Goal: Task Accomplishment & Management: Use online tool/utility

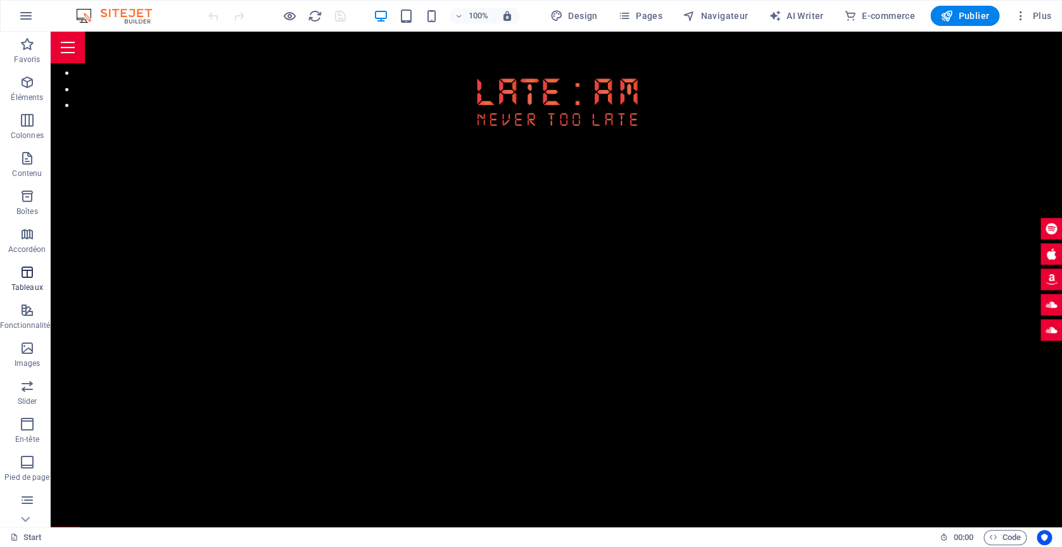
click at [46, 286] on span "Tableaux" at bounding box center [27, 280] width 54 height 30
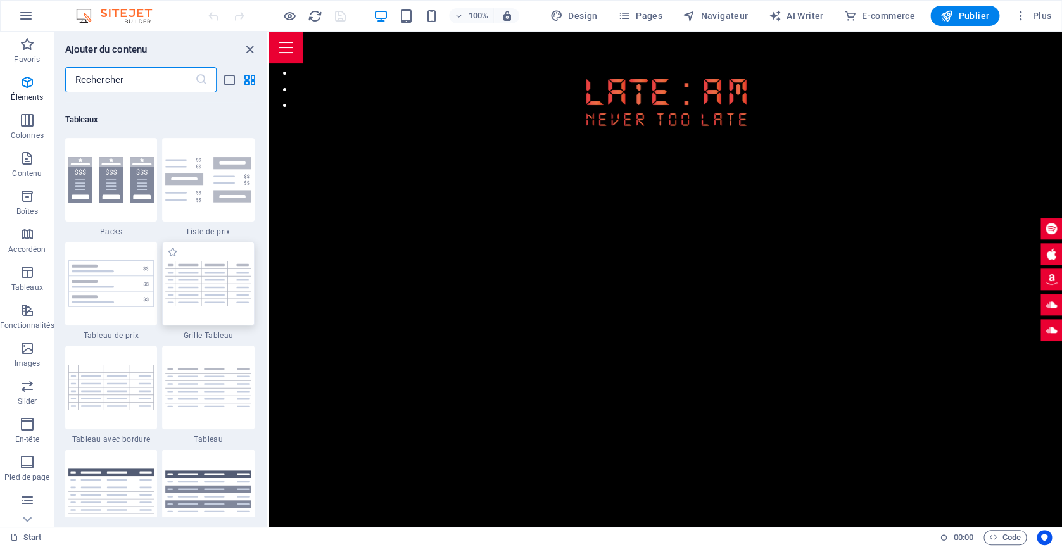
scroll to position [4385, 0]
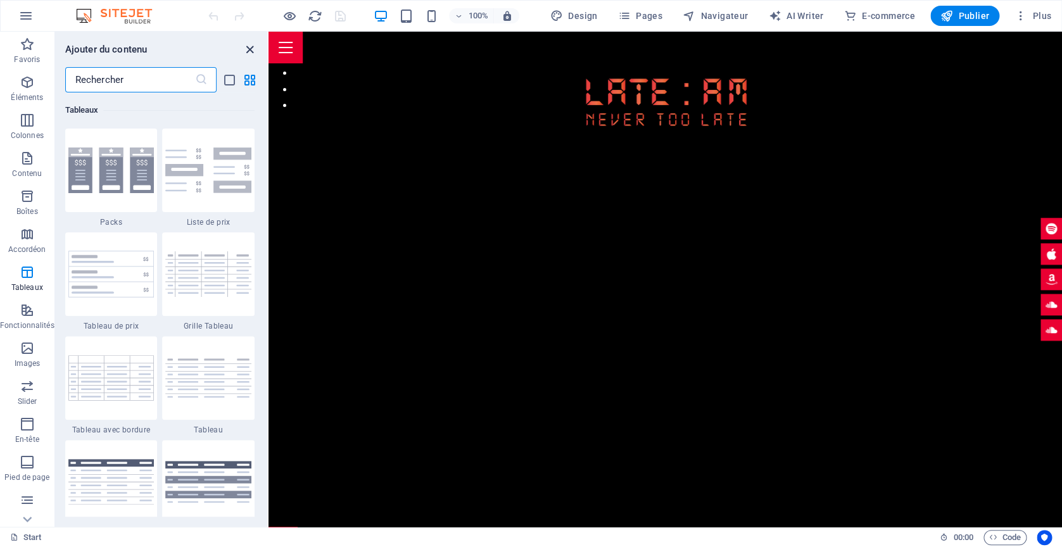
click at [250, 47] on icon "close panel" at bounding box center [250, 49] width 15 height 15
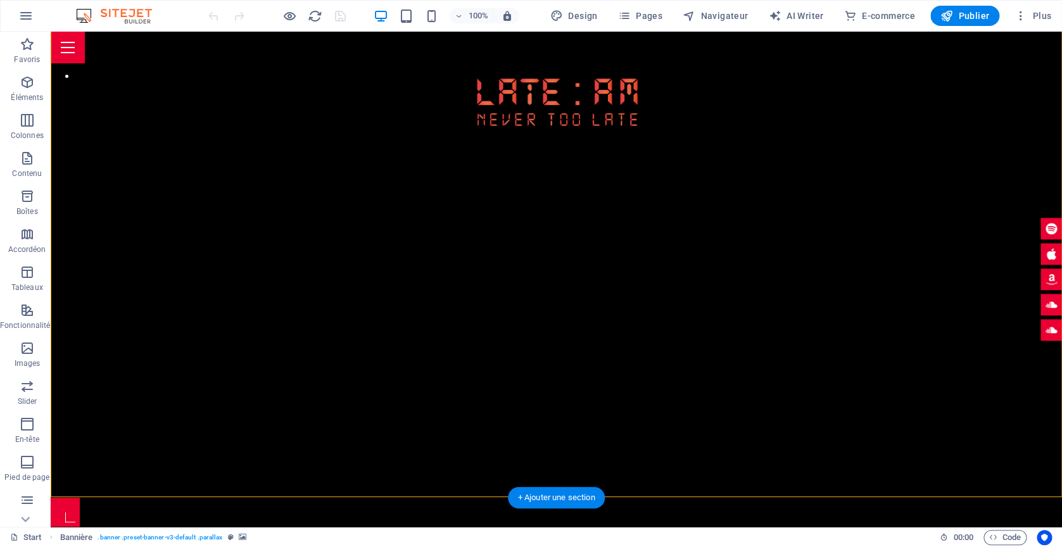
scroll to position [0, 0]
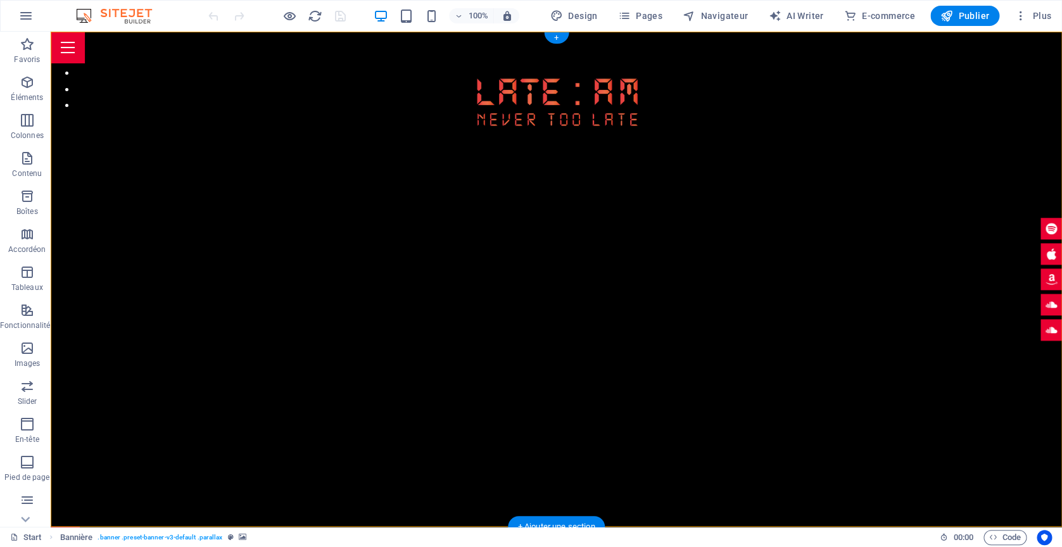
click at [146, 67] on figure at bounding box center [556, 101] width 1011 height 76
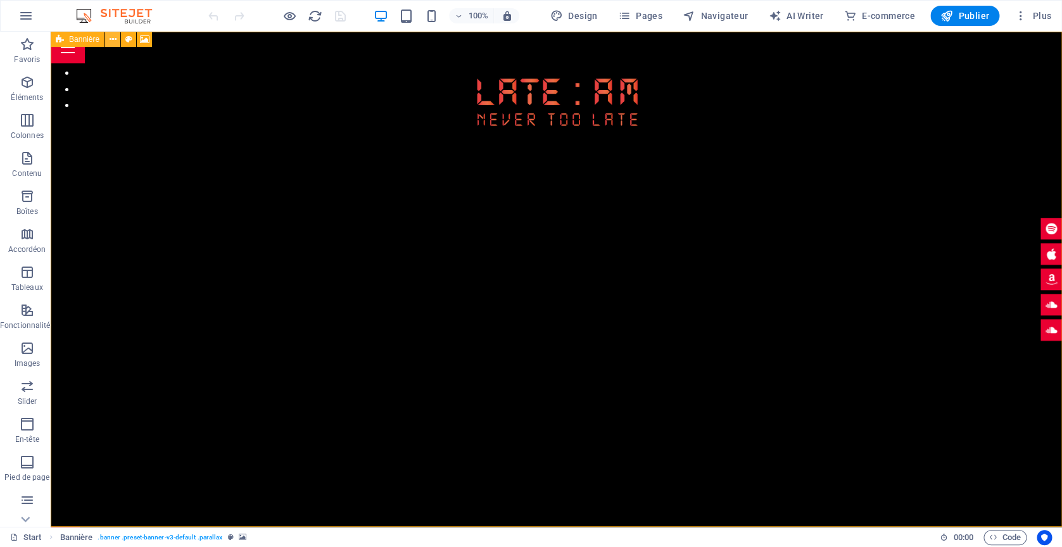
click at [107, 40] on button at bounding box center [112, 39] width 15 height 15
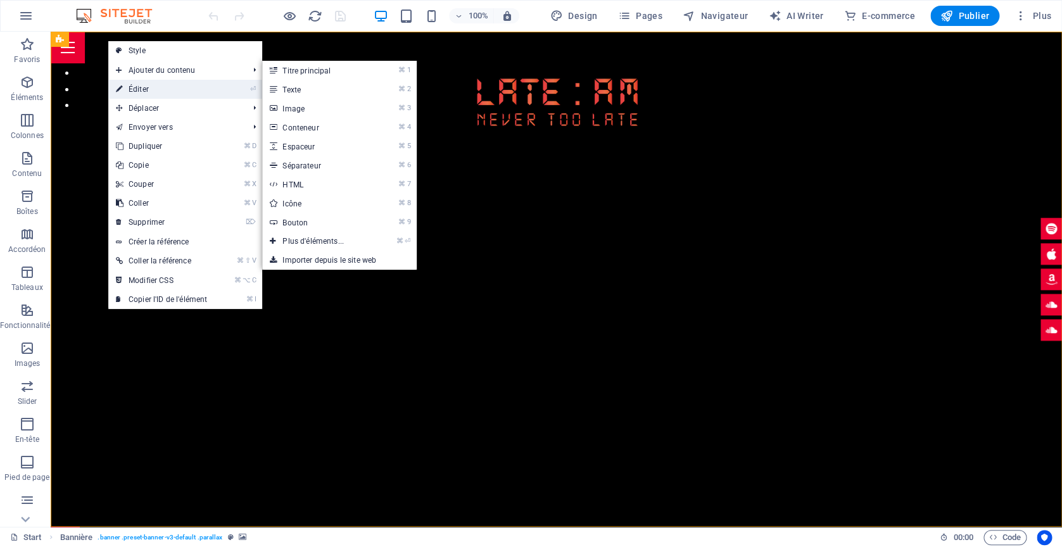
click at [144, 93] on link "⏎ Éditer" at bounding box center [161, 89] width 106 height 19
select select "vh"
select select "header"
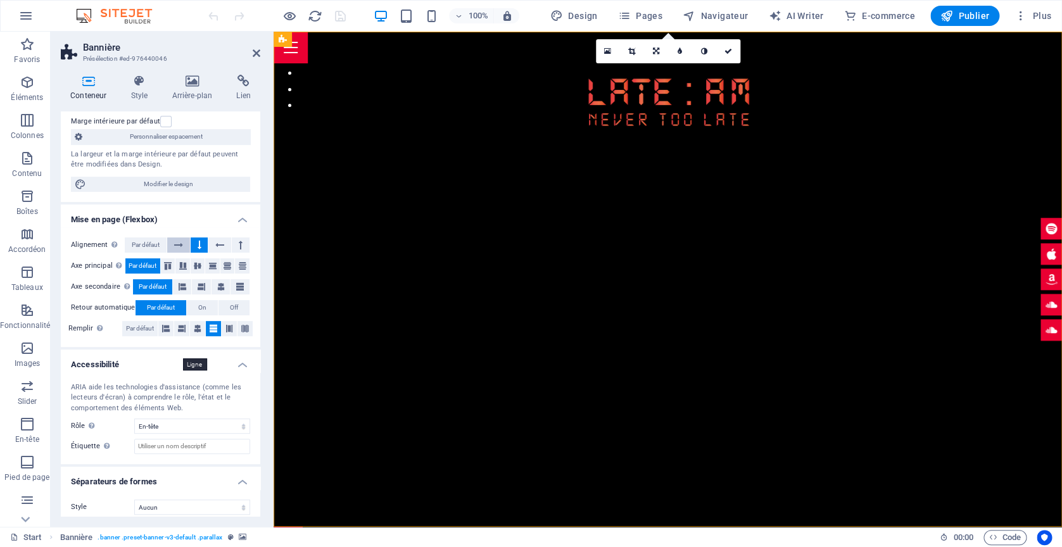
scroll to position [122, 0]
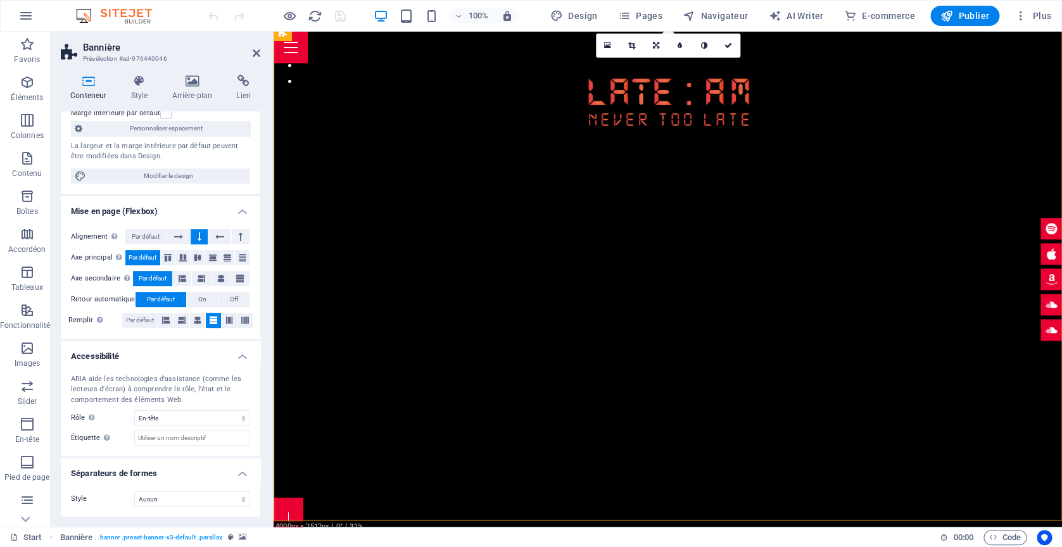
scroll to position [0, 0]
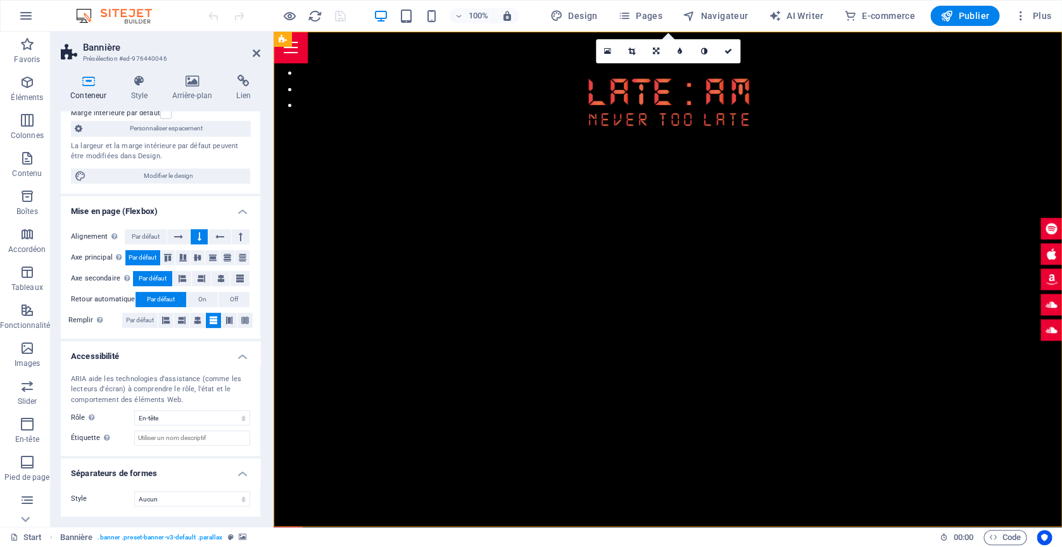
click at [932, 262] on icon at bounding box center [932, 260] width 8 height 15
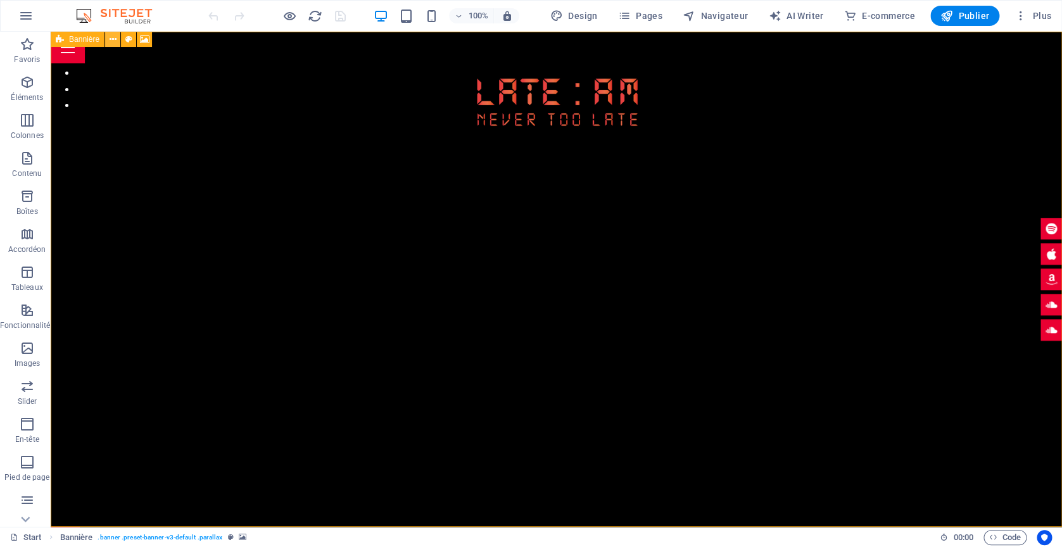
click at [114, 37] on icon at bounding box center [113, 39] width 7 height 13
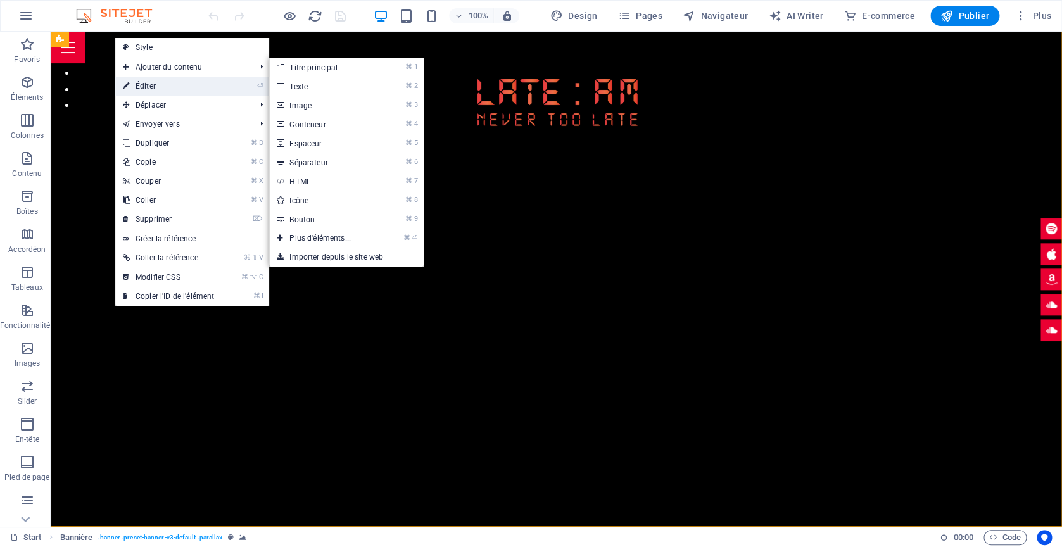
click at [135, 83] on link "⏎ Éditer" at bounding box center [168, 86] width 106 height 19
select select "vh"
select select "header"
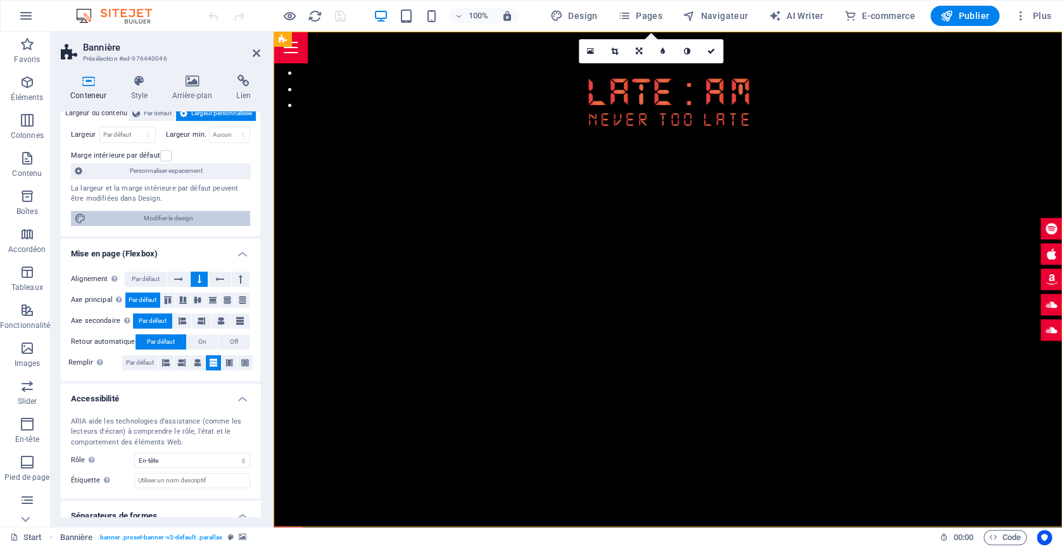
scroll to position [122, 0]
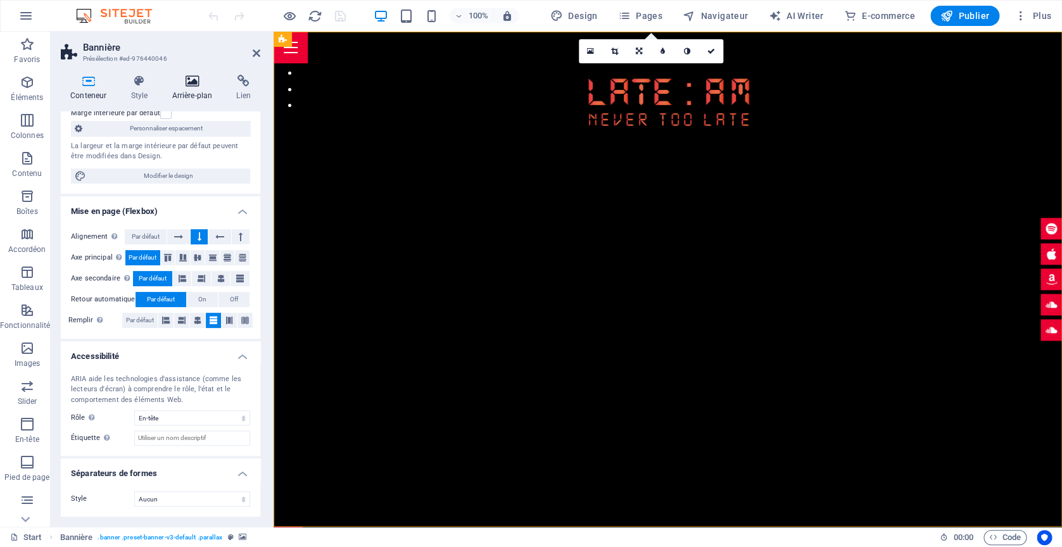
click at [183, 80] on icon at bounding box center [192, 81] width 60 height 13
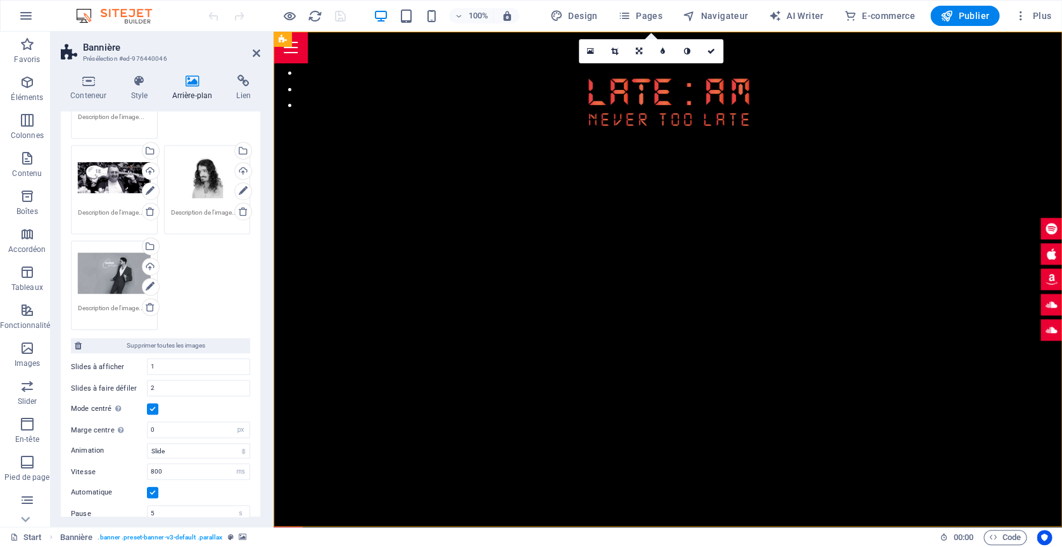
scroll to position [424, 0]
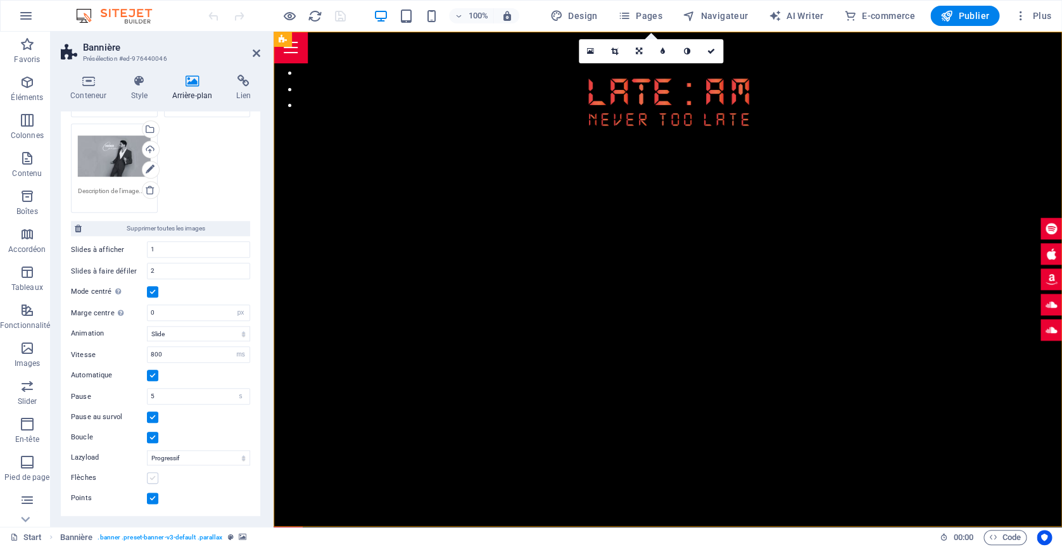
click at [154, 478] on label at bounding box center [152, 477] width 11 height 11
click at [0, 0] on input "Flèches" at bounding box center [0, 0] width 0 height 0
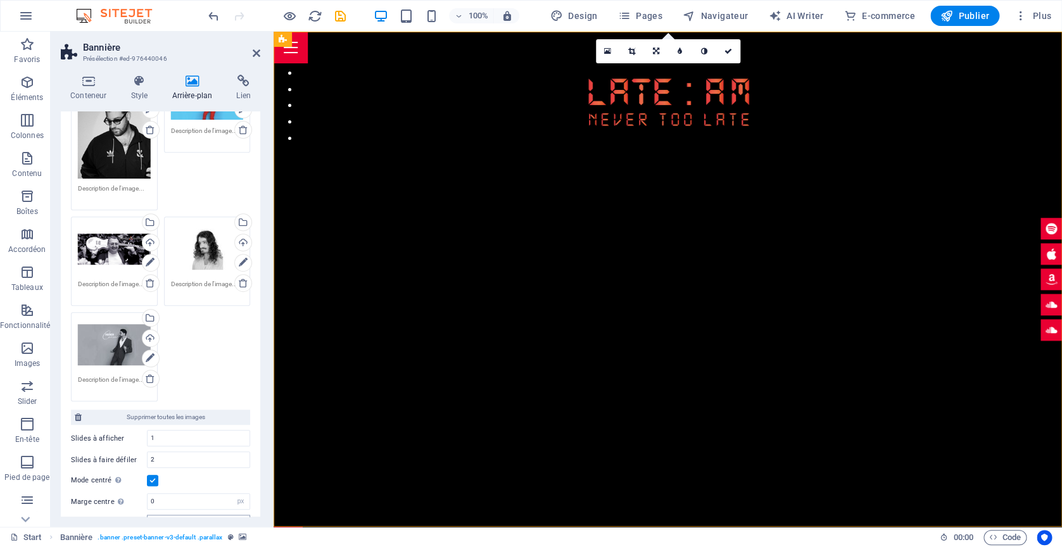
scroll to position [226, 0]
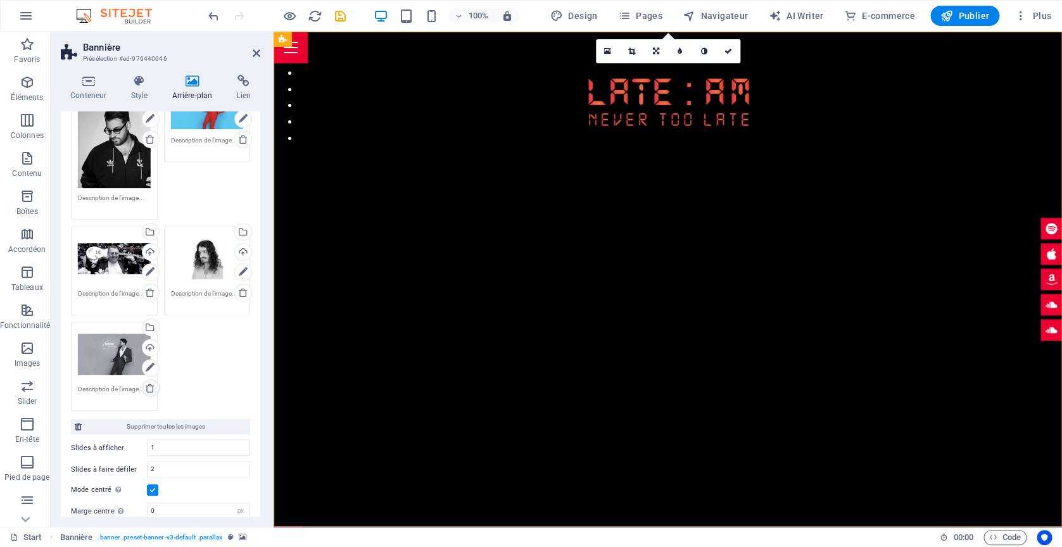
click at [150, 390] on icon at bounding box center [150, 388] width 10 height 10
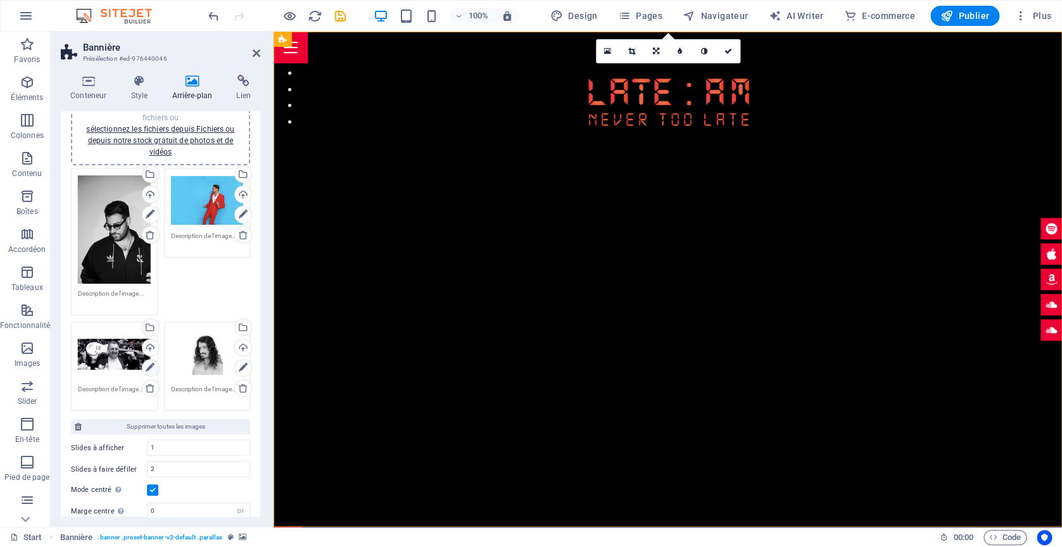
click at [156, 367] on link at bounding box center [151, 368] width 18 height 18
click at [155, 369] on link at bounding box center [151, 368] width 18 height 18
click at [127, 358] on div "Glissez les fichiers ici, cliquez pour choisir les fichiers ou sélectionnez les…" at bounding box center [114, 354] width 73 height 51
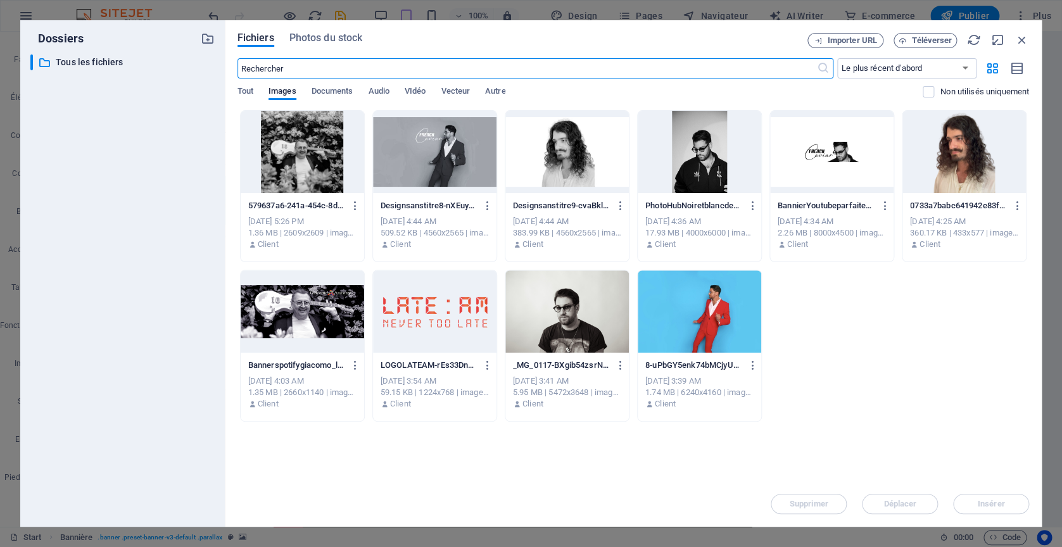
click at [329, 172] on div at bounding box center [302, 152] width 123 height 82
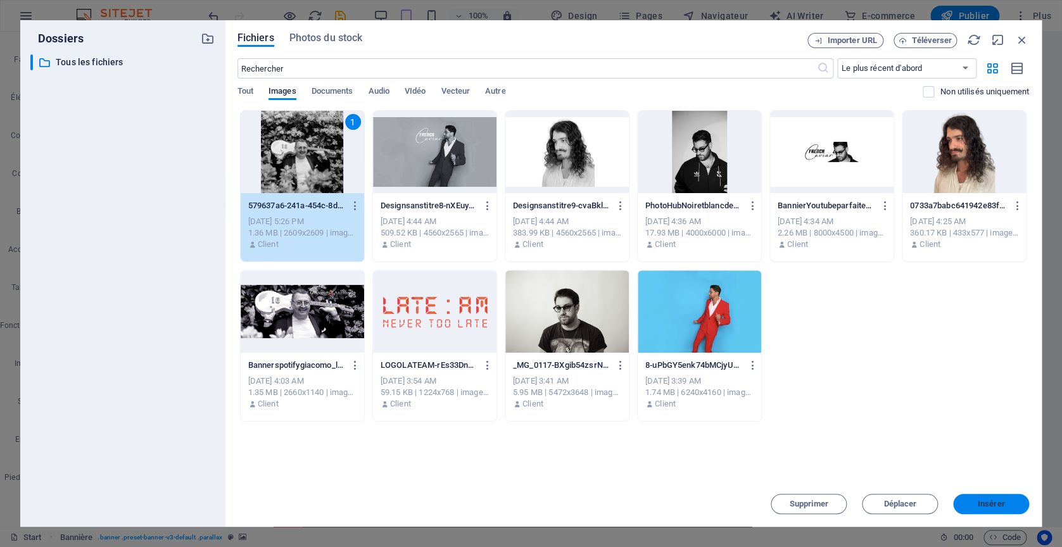
click at [1011, 506] on span "Insérer" at bounding box center [991, 504] width 66 height 8
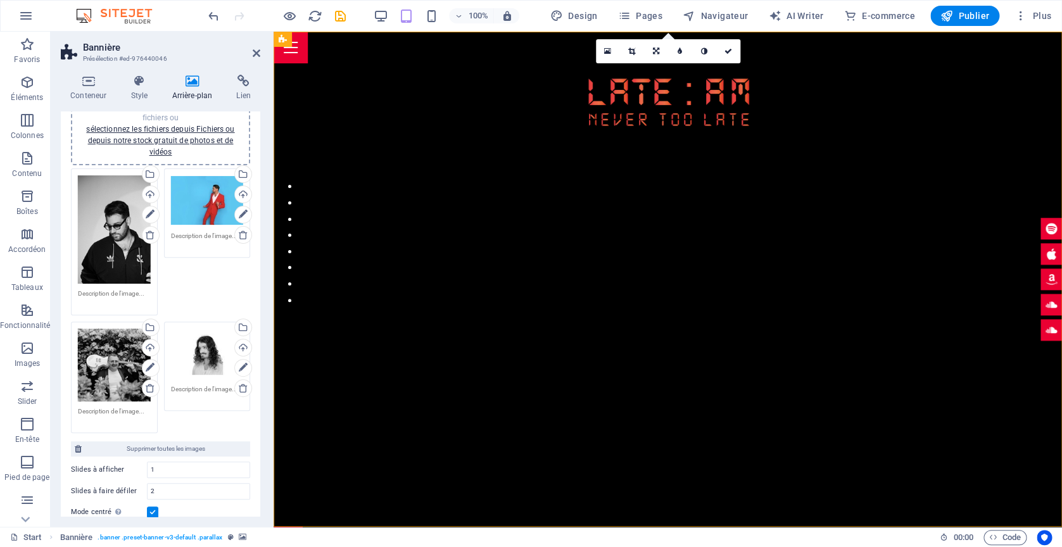
scroll to position [152, 0]
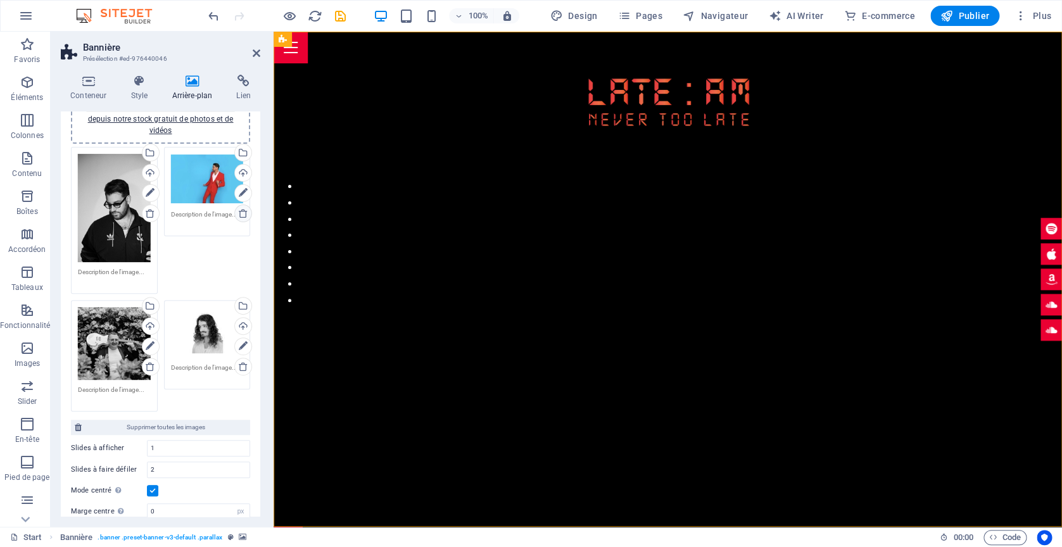
click at [244, 216] on icon at bounding box center [243, 213] width 10 height 10
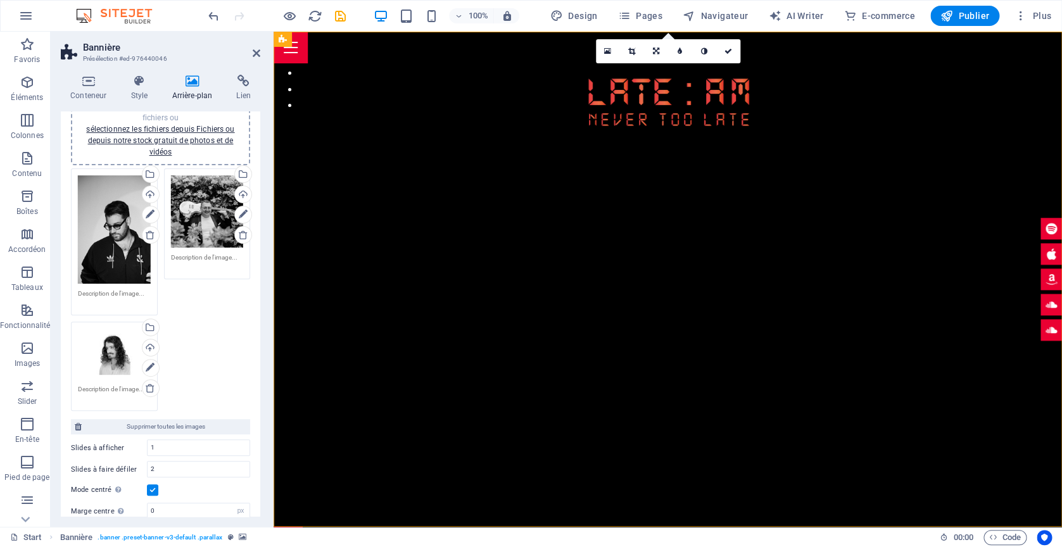
click at [274, 44] on button "button" at bounding box center [274, 44] width 0 height 0
click at [995, 256] on icon at bounding box center [996, 260] width 7 height 13
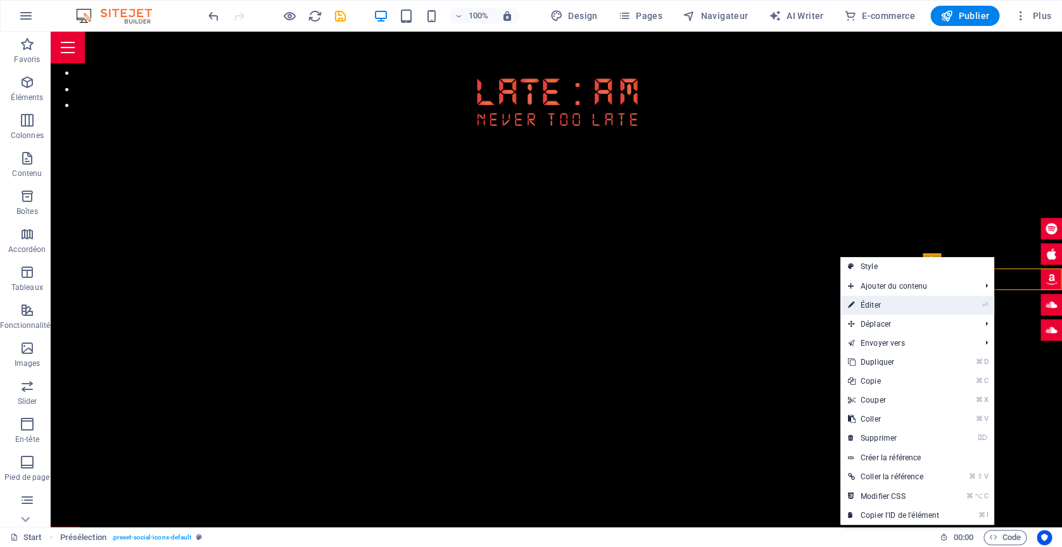
click at [900, 314] on link "⏎ Éditer" at bounding box center [893, 305] width 106 height 19
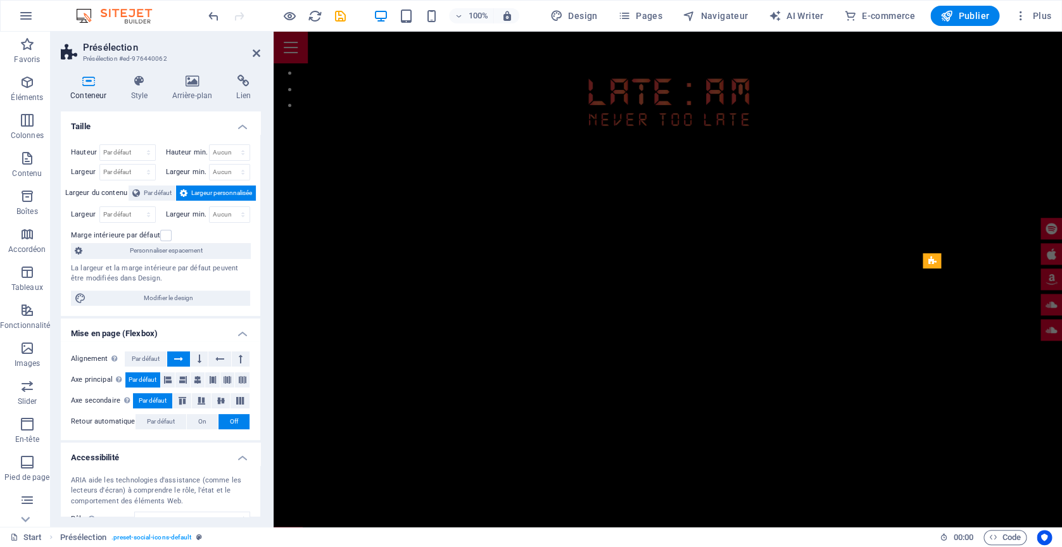
scroll to position [101, 0]
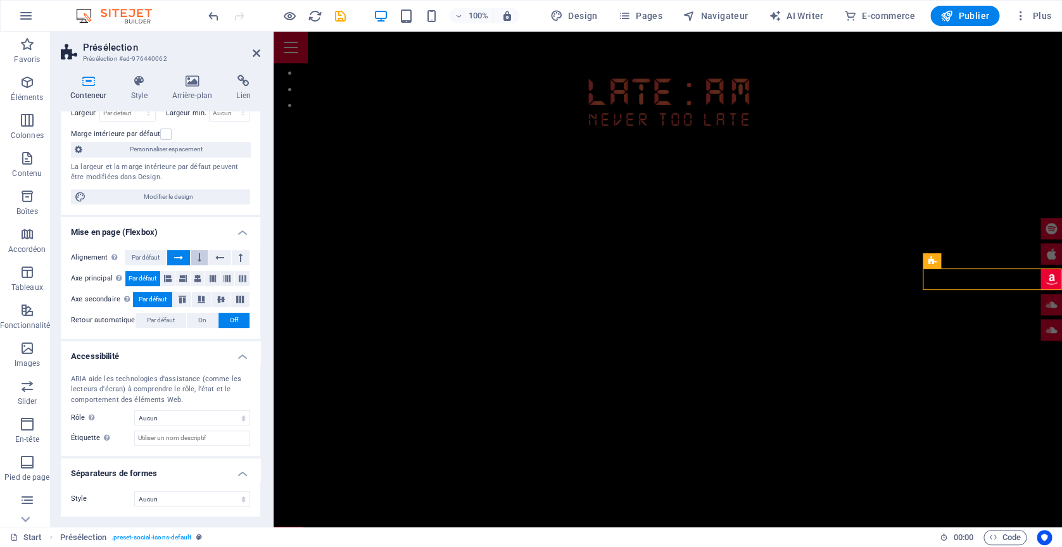
click at [196, 259] on button at bounding box center [200, 257] width 18 height 15
click at [175, 261] on icon at bounding box center [178, 257] width 9 height 15
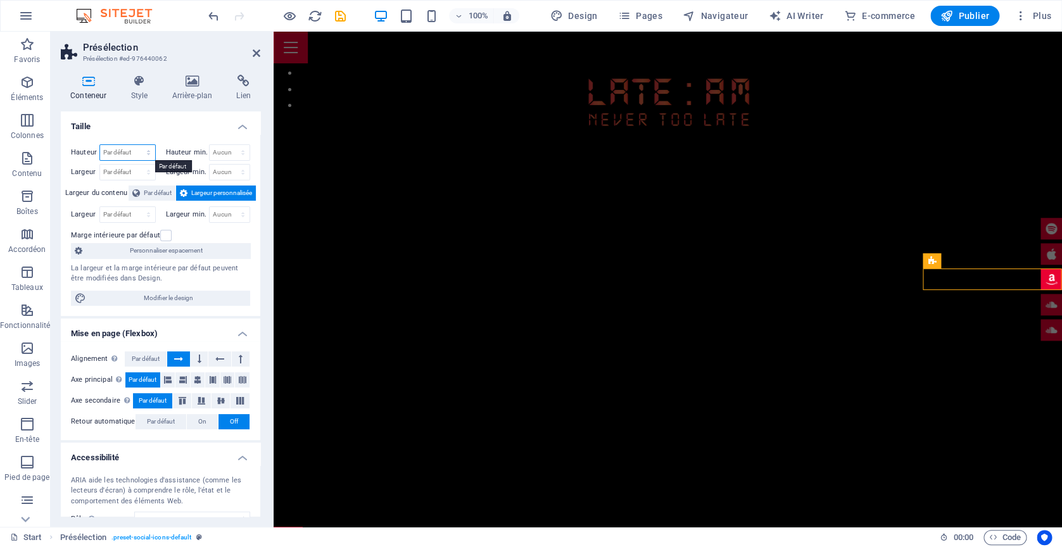
click at [100, 145] on select "Par défaut px rem % vh vw" at bounding box center [127, 152] width 55 height 15
select select "px"
click option "px" at bounding box center [0, 0] width 0 height 0
drag, startPoint x: 129, startPoint y: 153, endPoint x: 79, endPoint y: 143, distance: 51.0
click at [100, 145] on input "46" at bounding box center [127, 152] width 55 height 15
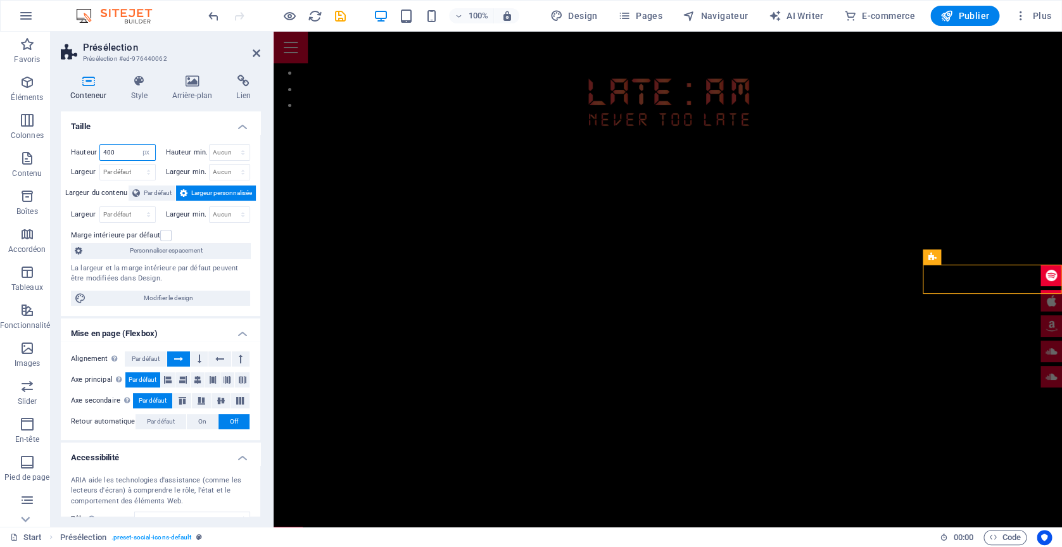
type input "400"
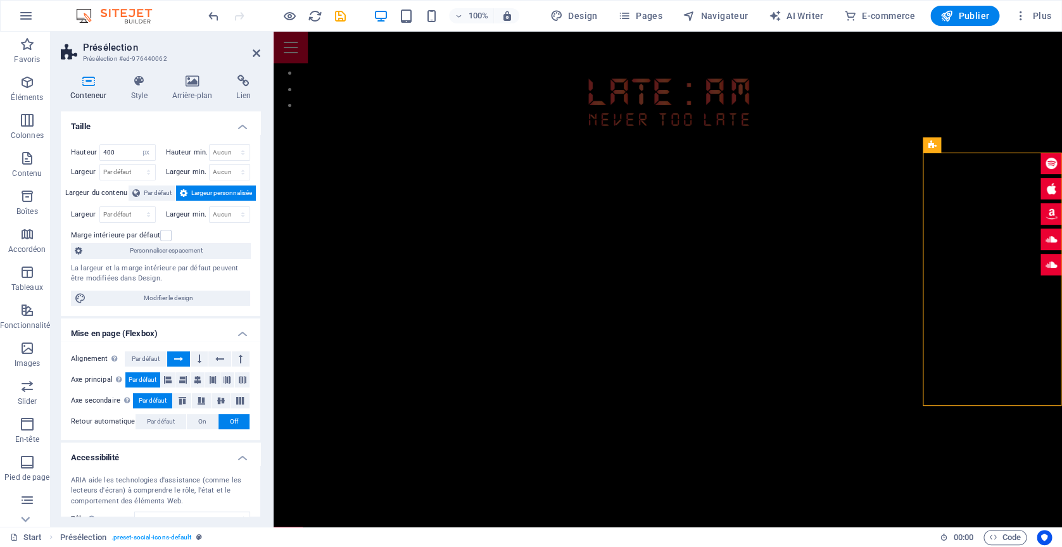
click at [373, 234] on div "1 2 3" at bounding box center [668, 279] width 788 height 495
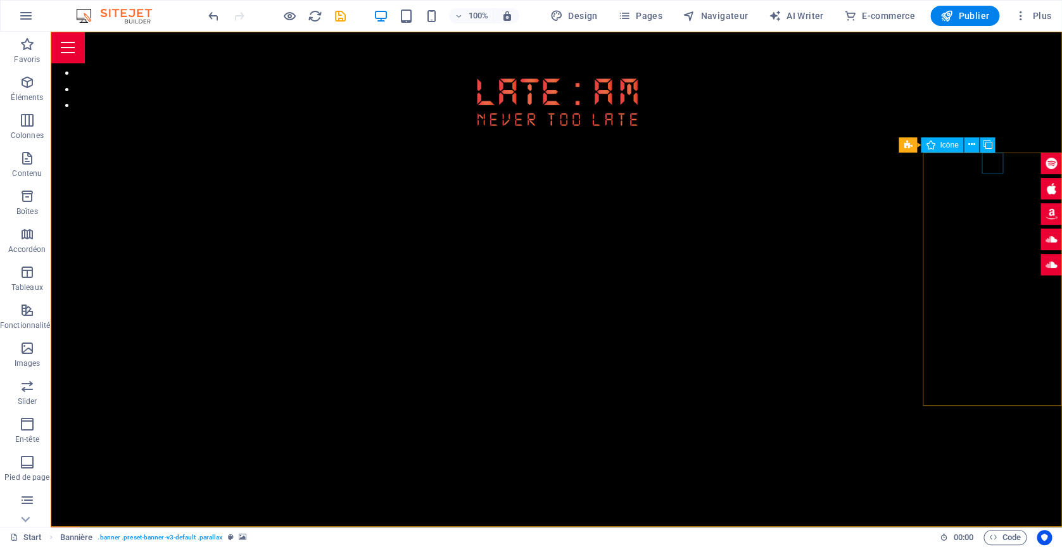
click at [1040, 203] on figure at bounding box center [1051, 214] width 22 height 22
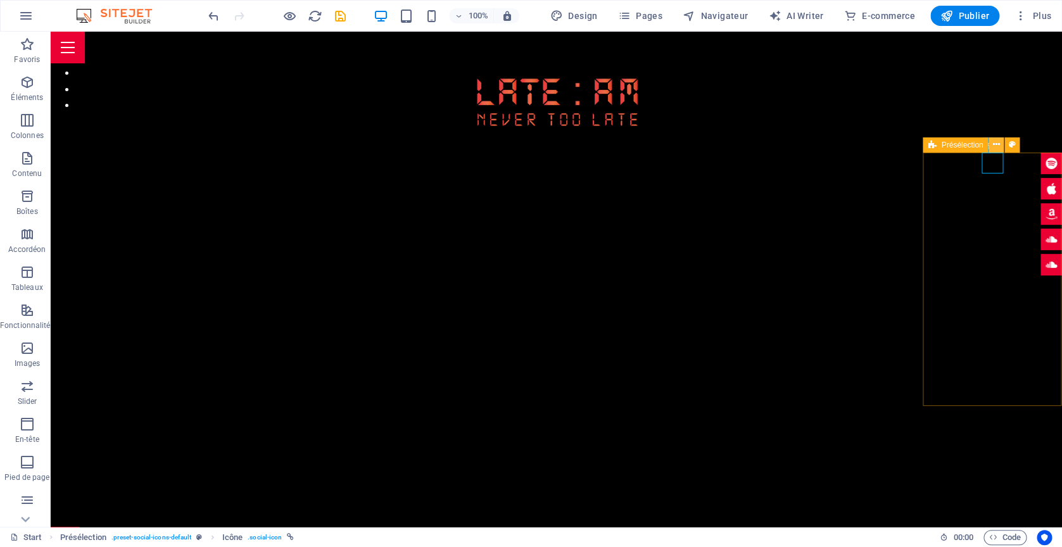
click at [998, 144] on icon at bounding box center [996, 144] width 7 height 13
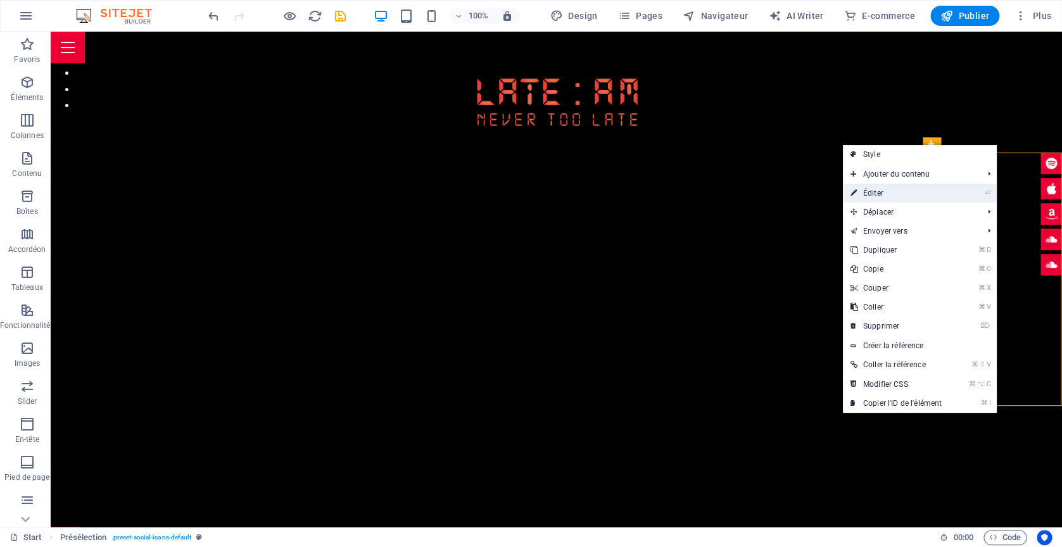
click at [910, 188] on link "⏎ Éditer" at bounding box center [896, 193] width 106 height 19
select select "px"
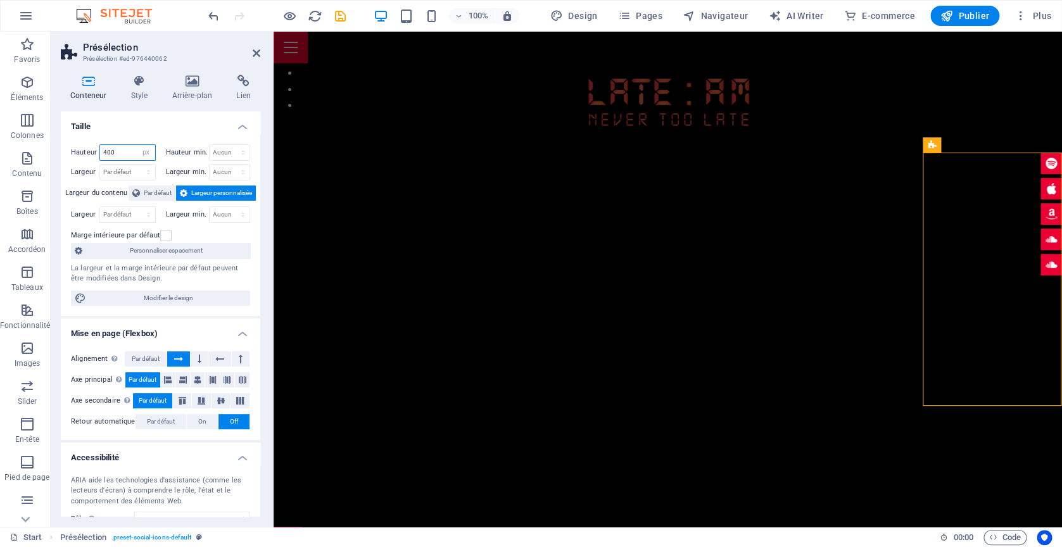
drag, startPoint x: 123, startPoint y: 156, endPoint x: 99, endPoint y: 149, distance: 25.5
click at [100, 149] on input "400" at bounding box center [127, 152] width 55 height 15
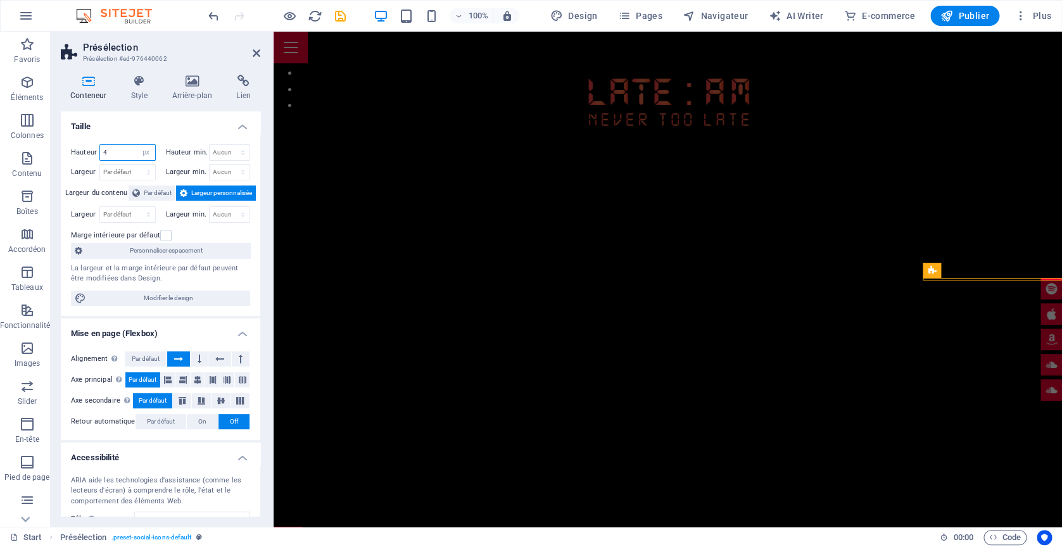
type input "4"
click at [146, 138] on div "Hauteur 4 Par défaut px rem % vh vw Hauteur min. Aucun px rem % vh vw Largeur P…" at bounding box center [160, 225] width 199 height 182
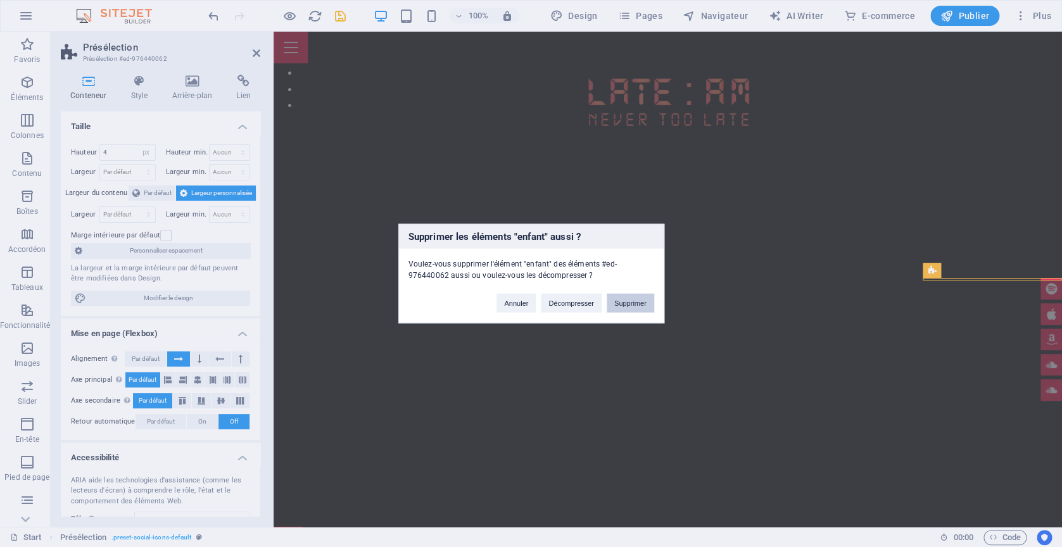
click at [624, 303] on button "Supprimer" at bounding box center [630, 303] width 47 height 19
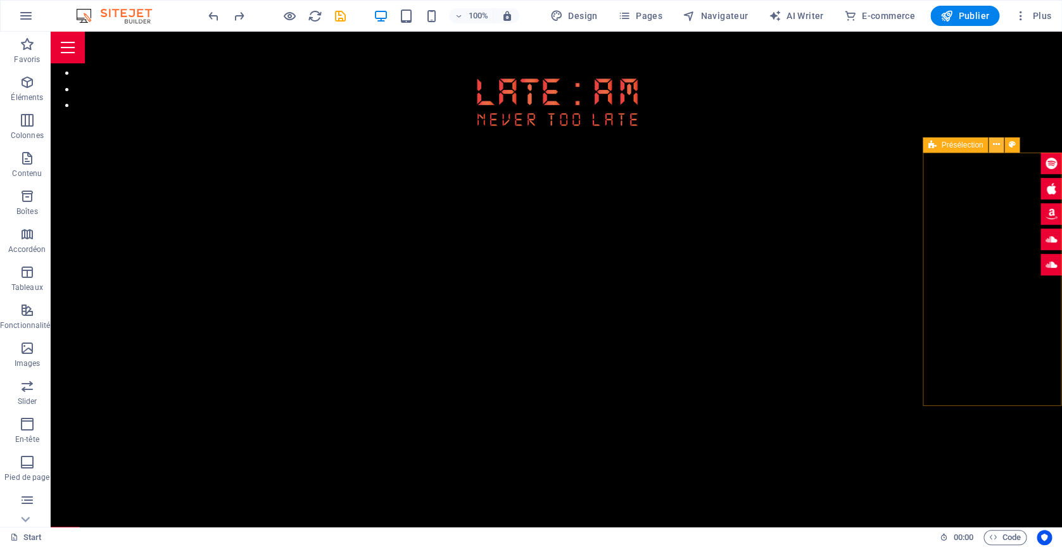
click at [993, 146] on icon at bounding box center [996, 144] width 7 height 13
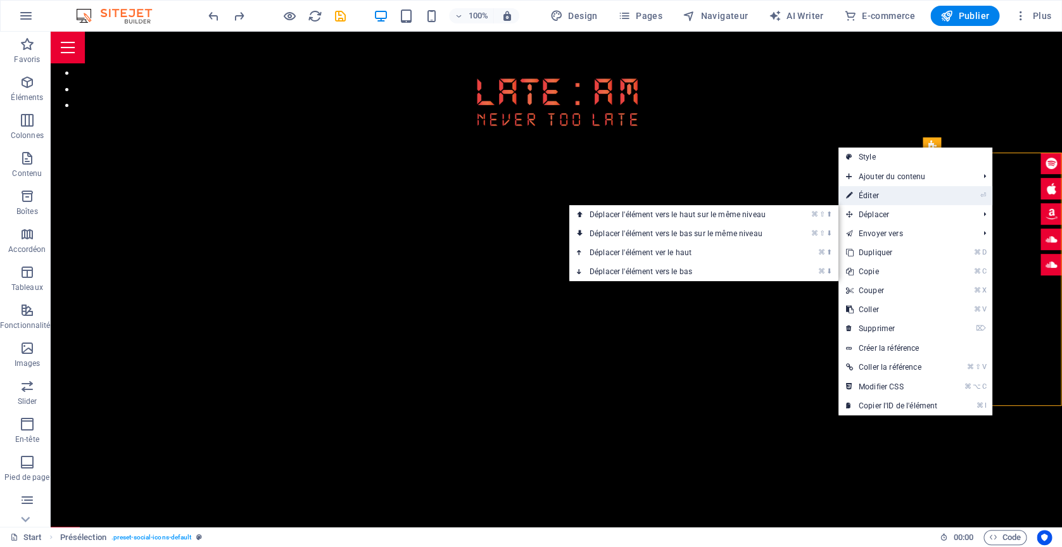
click at [911, 196] on link "⏎ Éditer" at bounding box center [891, 195] width 106 height 19
select select "px"
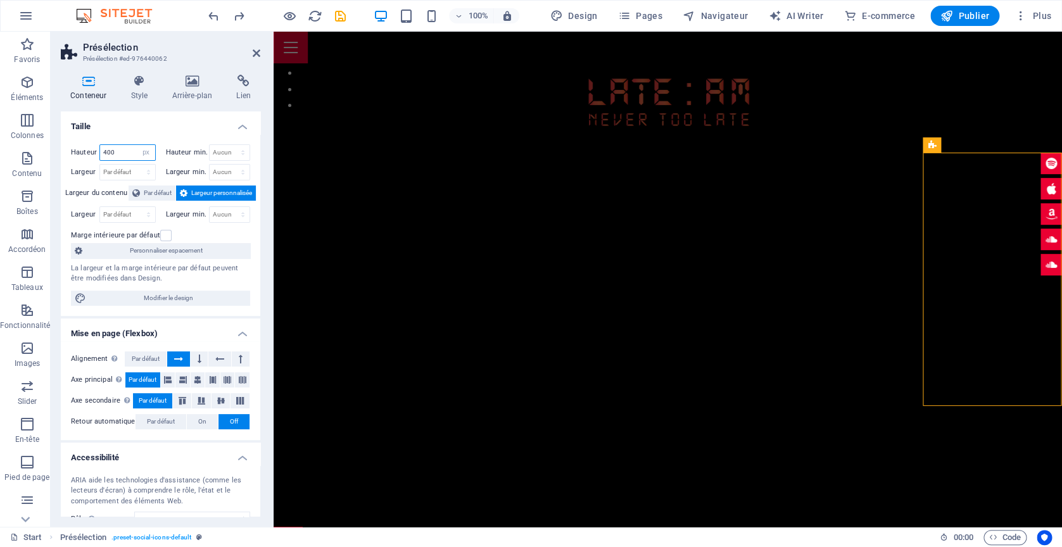
drag, startPoint x: 128, startPoint y: 149, endPoint x: 75, endPoint y: 142, distance: 53.0
click at [100, 145] on input "400" at bounding box center [127, 152] width 55 height 15
type input "46"
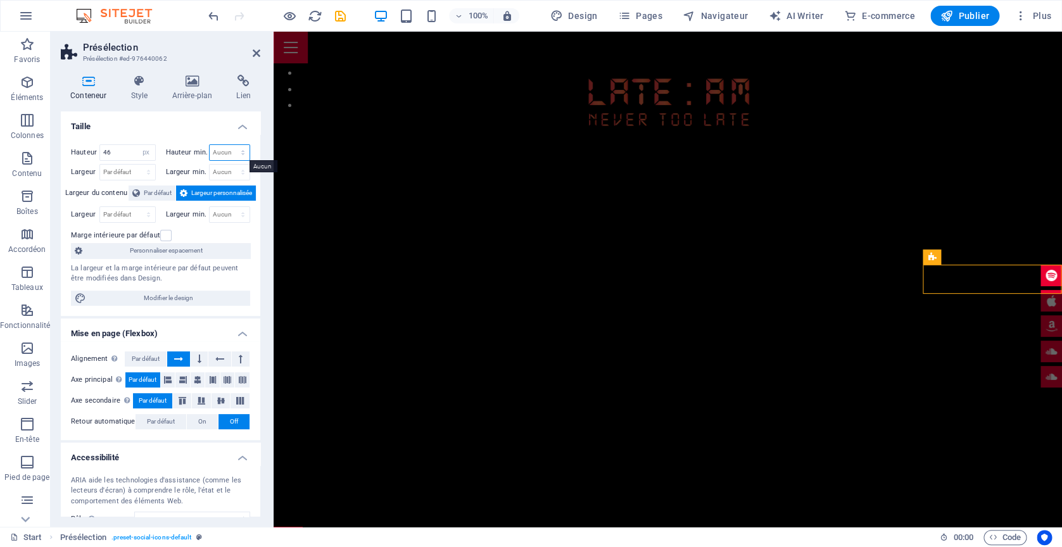
click at [210, 145] on select "Aucun px rem % vh vw" at bounding box center [230, 152] width 41 height 15
select select "px"
click option "px" at bounding box center [0, 0] width 0 height 0
type input "0"
click at [229, 152] on input "0" at bounding box center [230, 152] width 41 height 15
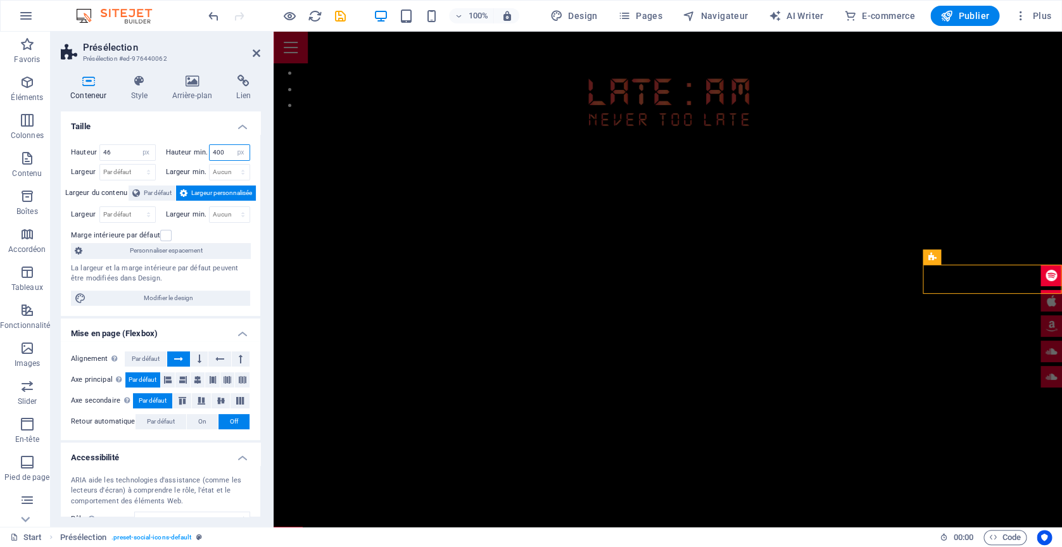
type input "400"
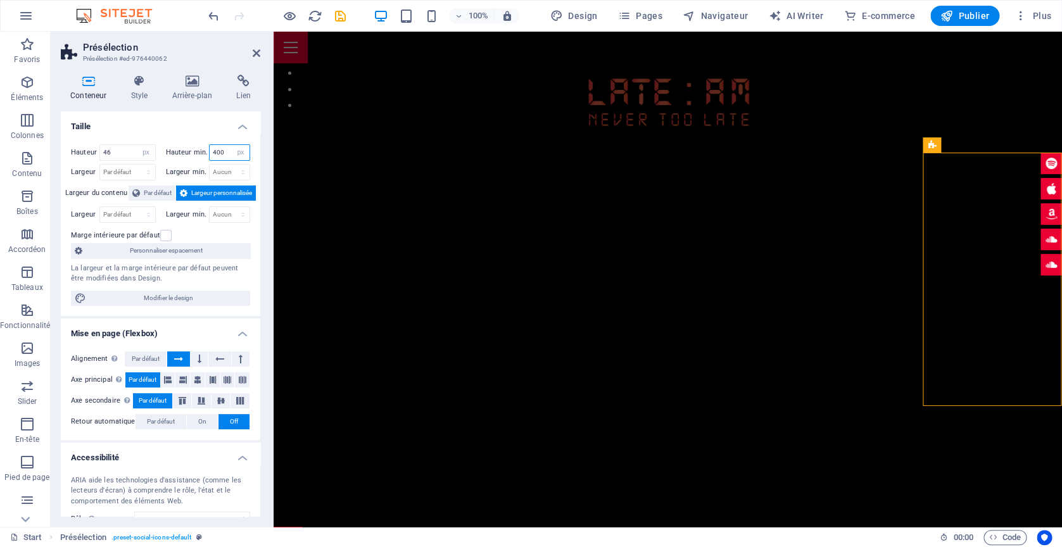
drag, startPoint x: 227, startPoint y: 153, endPoint x: 146, endPoint y: 134, distance: 82.8
click at [210, 145] on input "400" at bounding box center [230, 152] width 41 height 15
click at [205, 362] on button at bounding box center [200, 358] width 18 height 15
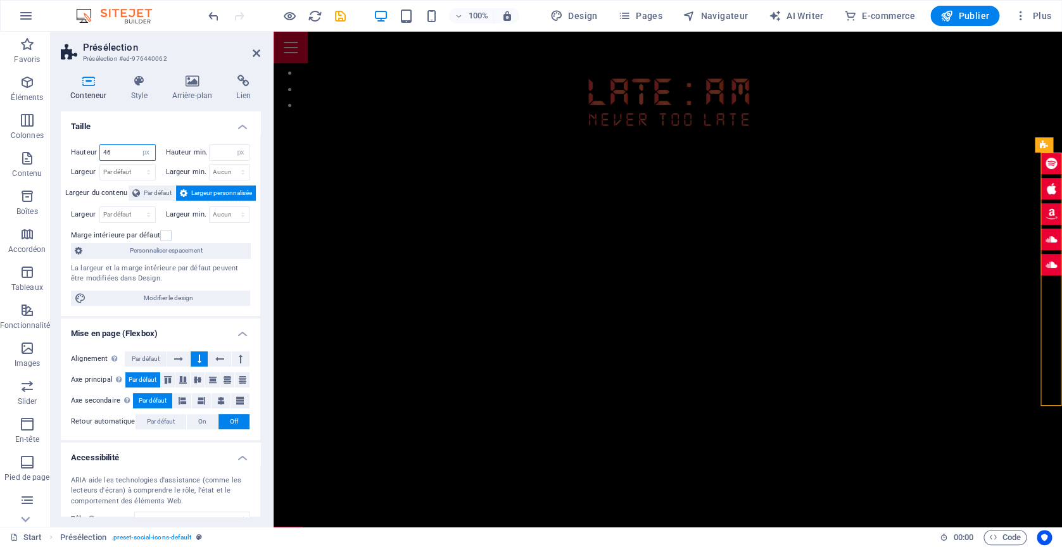
drag, startPoint x: 132, startPoint y: 147, endPoint x: 70, endPoint y: 139, distance: 61.9
click at [100, 145] on input "46" at bounding box center [127, 152] width 55 height 15
type input "400"
drag, startPoint x: 134, startPoint y: 158, endPoint x: 42, endPoint y: 149, distance: 91.5
click at [100, 149] on input "400" at bounding box center [127, 152] width 55 height 15
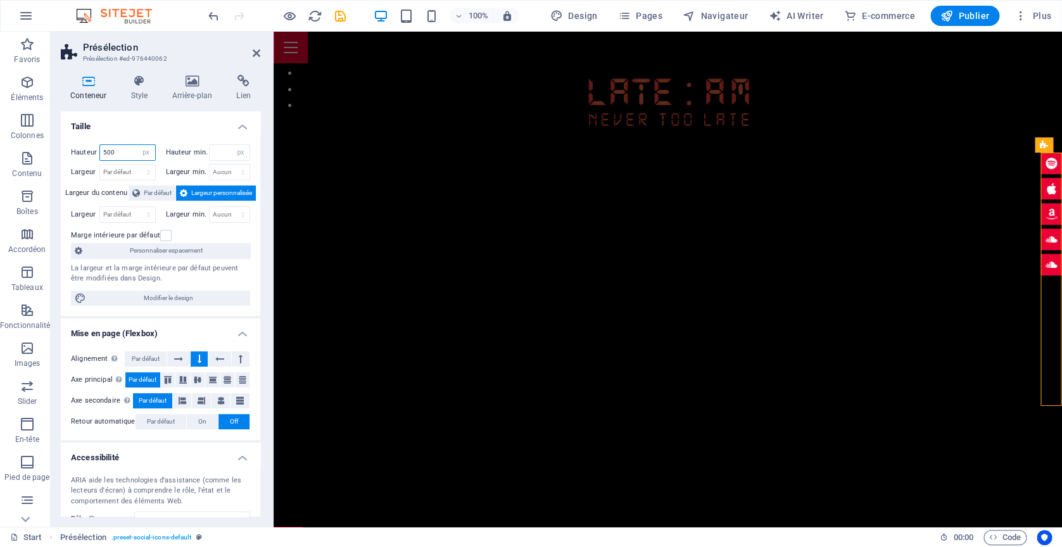
type input "500"
click at [740, 226] on div "1 2 3" at bounding box center [668, 279] width 788 height 495
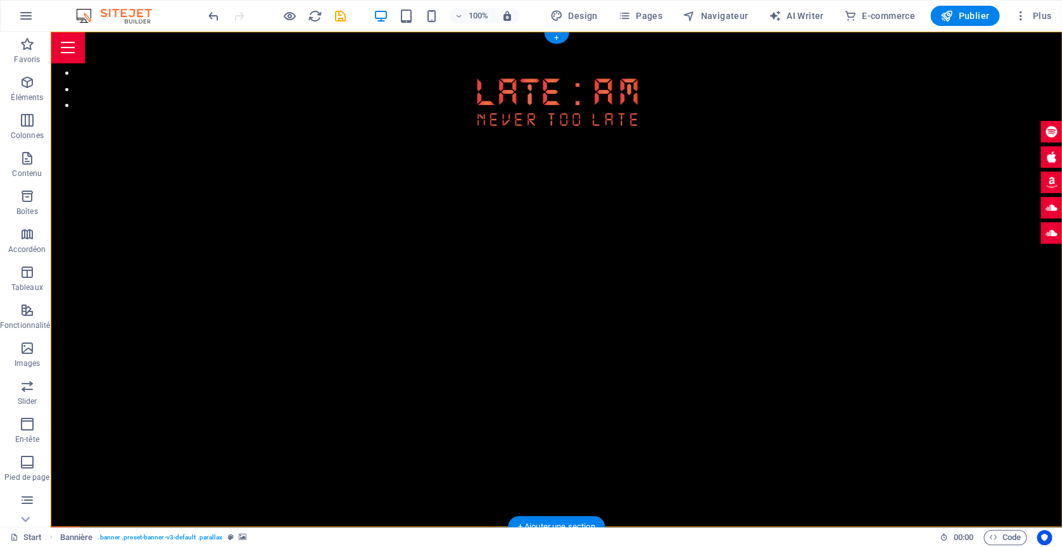
click at [51, 60] on button "button" at bounding box center [51, 60] width 0 height 0
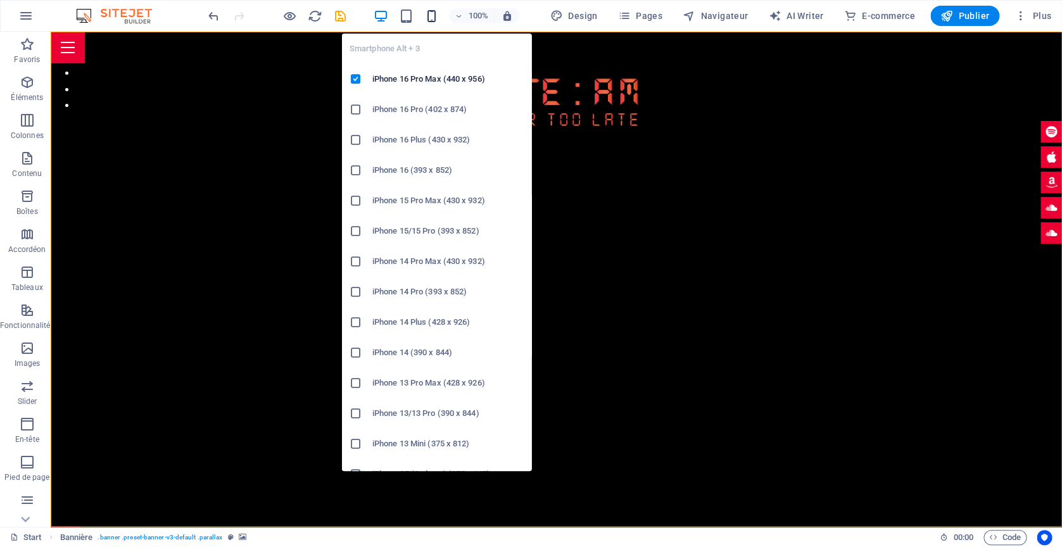
click at [432, 13] on icon "button" at bounding box center [431, 16] width 15 height 15
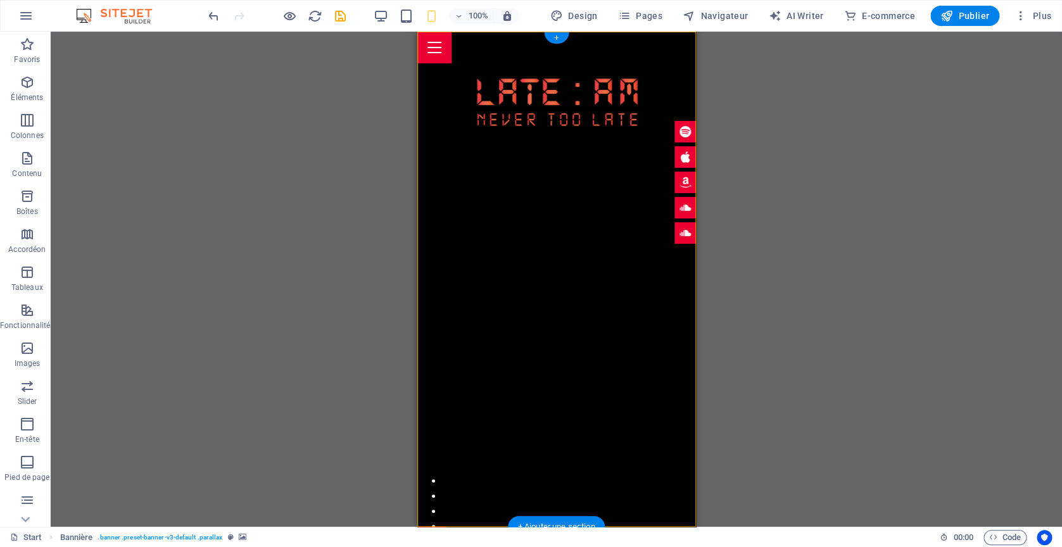
click at [417, 43] on button "button" at bounding box center [417, 43] width 0 height 0
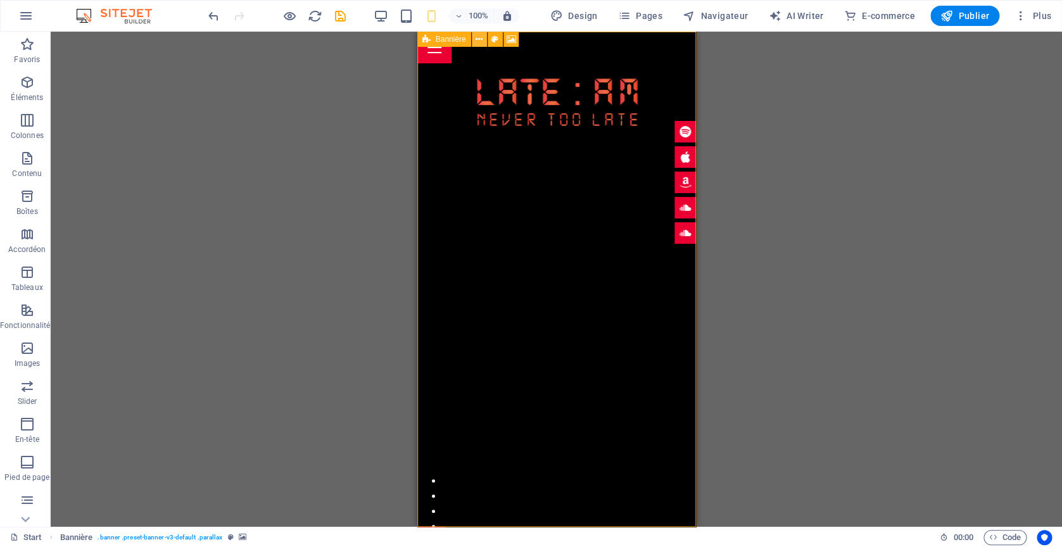
click at [477, 37] on icon at bounding box center [479, 39] width 7 height 13
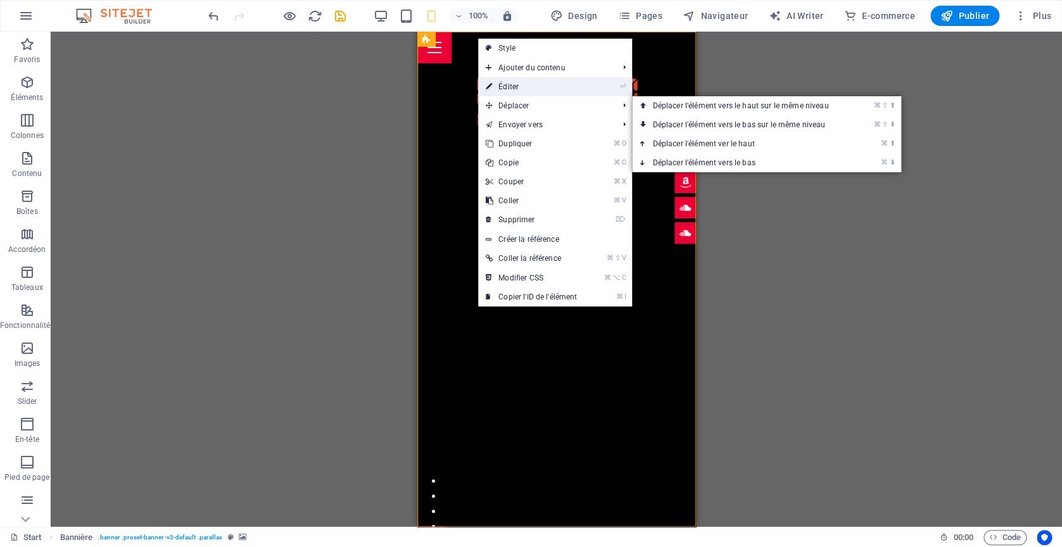
click at [510, 91] on link "⏎ Éditer" at bounding box center [531, 86] width 106 height 19
select select "px"
select select "ms"
select select "s"
select select "progressive"
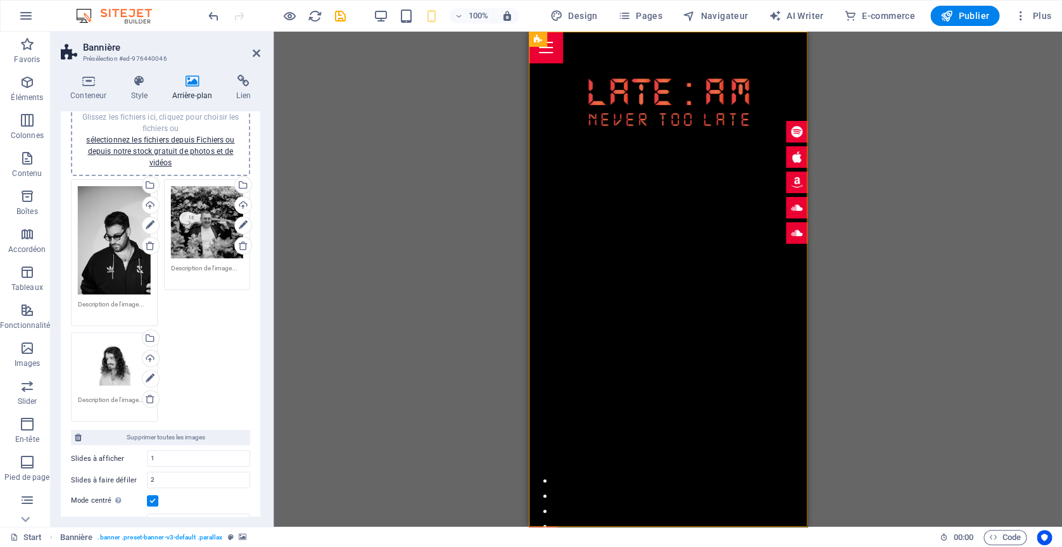
scroll to position [129, 0]
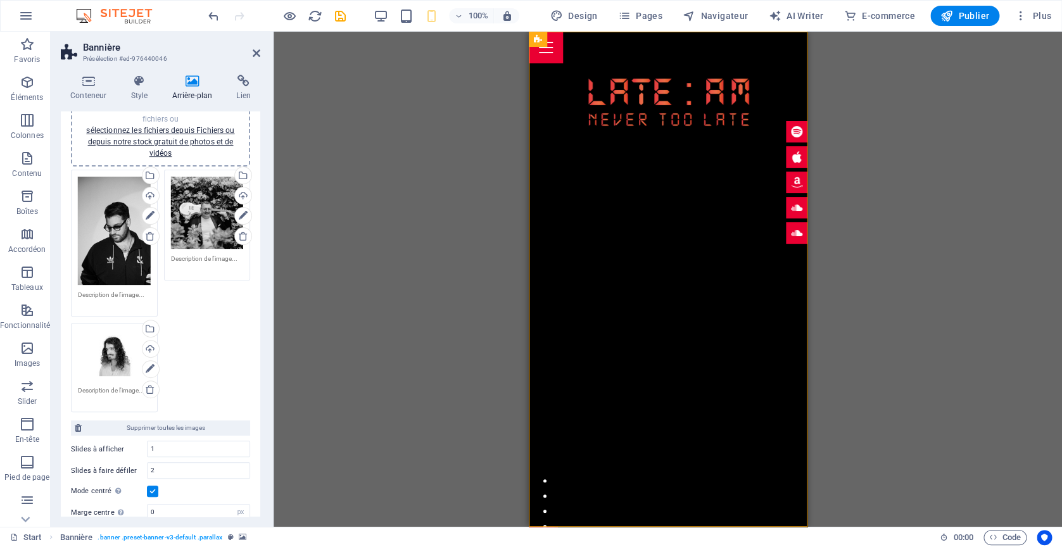
click at [386, 282] on div "Glissez et déposez l'élément de votre choix pour remplacer le contenu existant.…" at bounding box center [668, 279] width 788 height 495
click at [884, 298] on div "Glissez et déposez l'élément de votre choix pour remplacer le contenu existant.…" at bounding box center [668, 279] width 788 height 495
click at [259, 50] on icon at bounding box center [257, 53] width 8 height 10
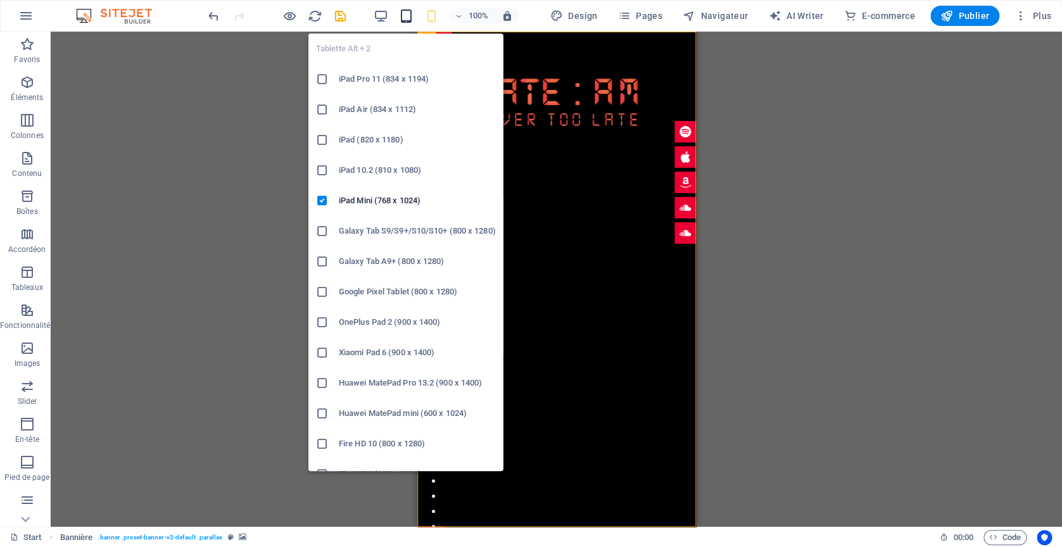
click at [410, 11] on icon "button" at bounding box center [406, 16] width 15 height 15
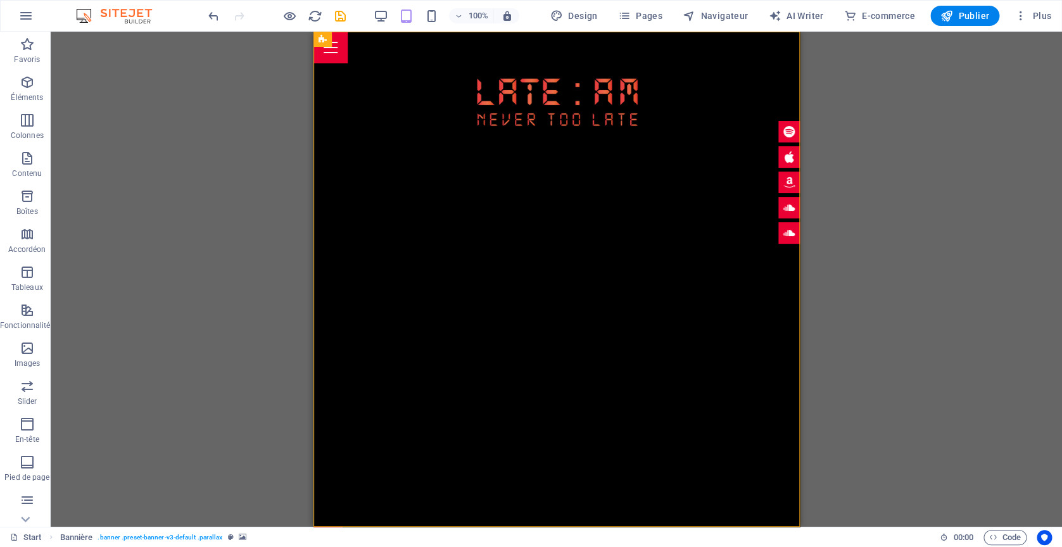
click at [854, 345] on div "Glissez et déposez l'élément de votre choix pour remplacer le contenu existant.…" at bounding box center [556, 279] width 1011 height 495
click at [263, 208] on div "Glissez et déposez l'élément de votre choix pour remplacer le contenu existant.…" at bounding box center [556, 279] width 1011 height 495
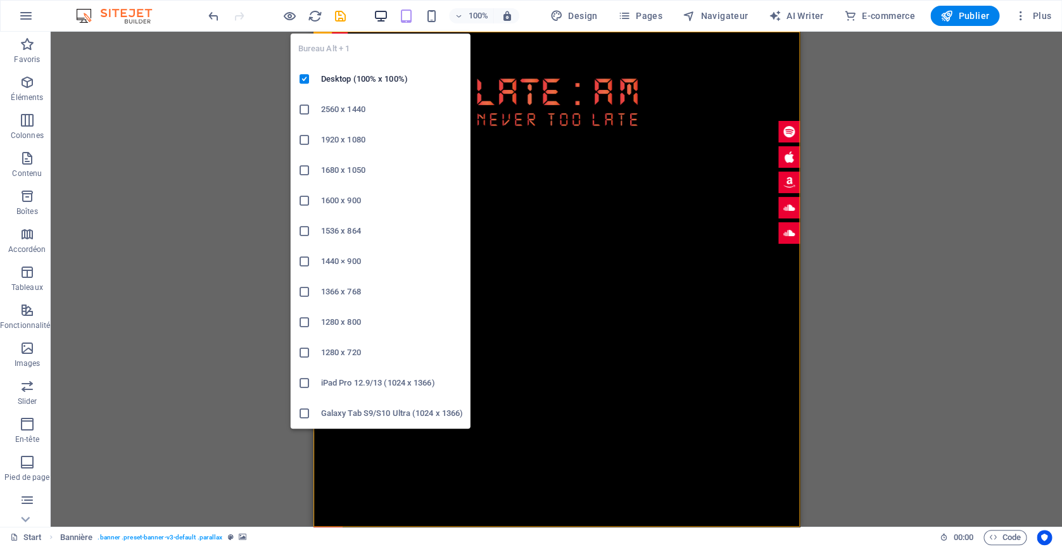
click at [385, 20] on icon "button" at bounding box center [381, 16] width 15 height 15
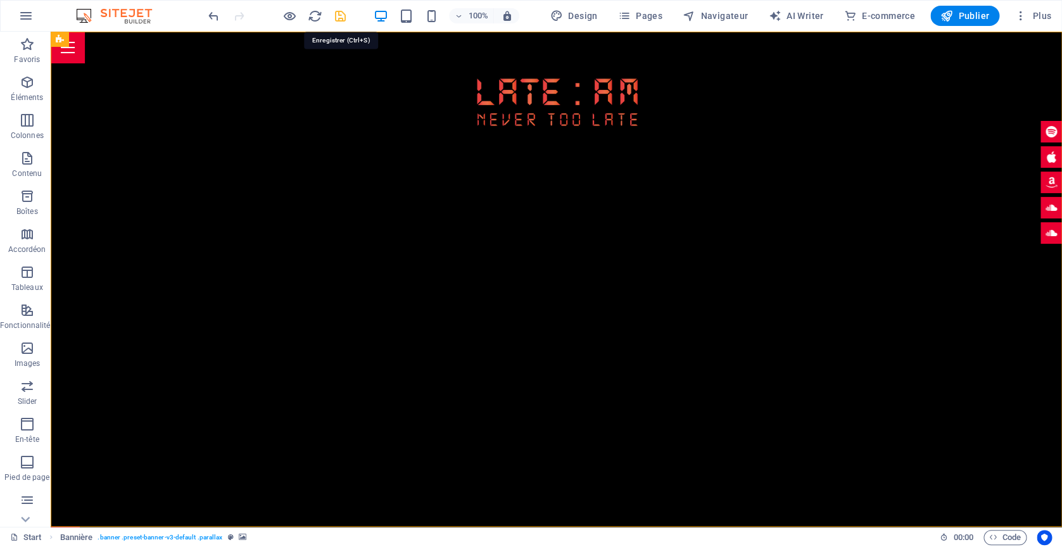
click at [345, 20] on icon "save" at bounding box center [340, 16] width 15 height 15
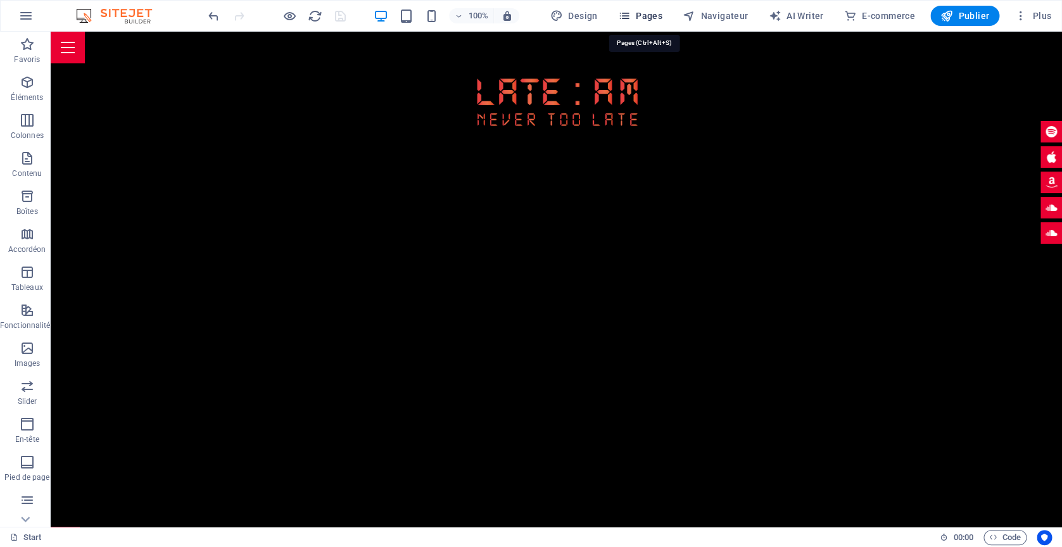
click at [650, 12] on span "Pages" at bounding box center [640, 15] width 44 height 13
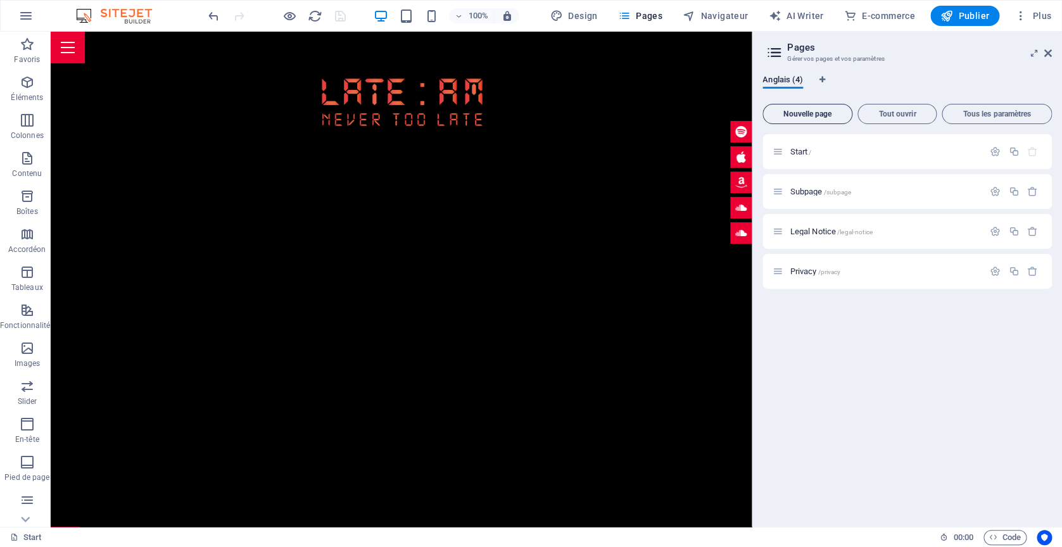
click at [805, 115] on span "Nouvelle page" at bounding box center [807, 114] width 79 height 8
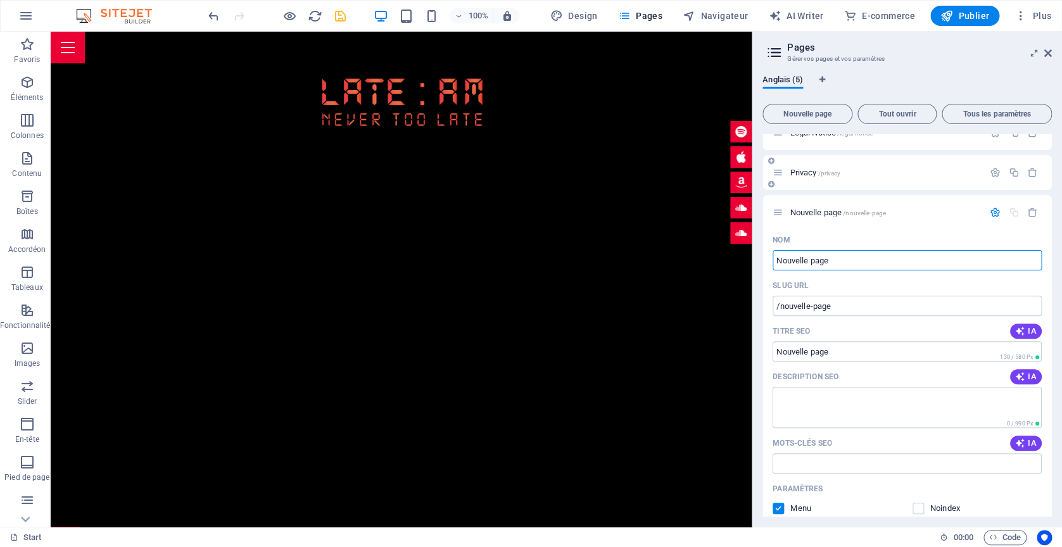
scroll to position [0, 0]
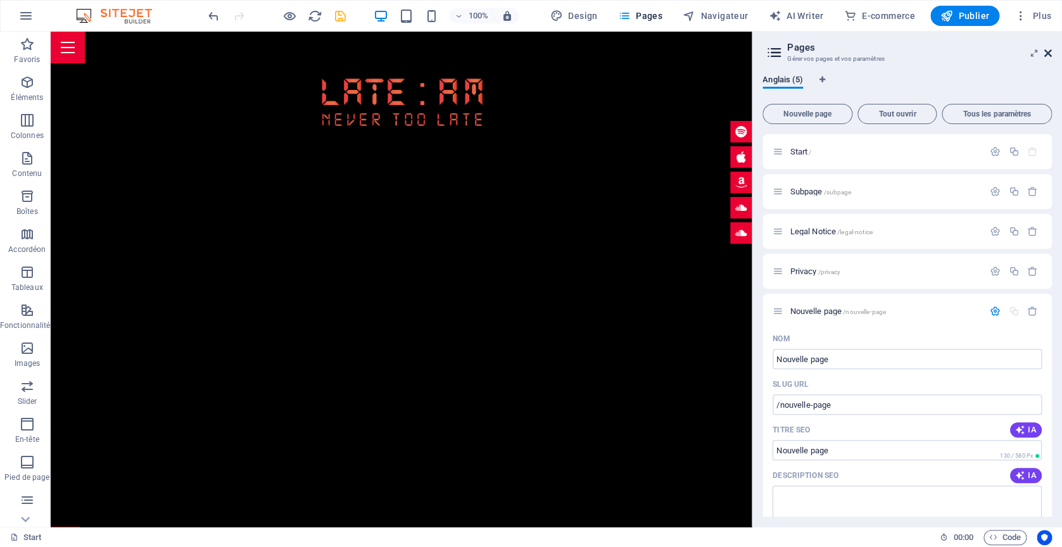
click at [1049, 54] on icon at bounding box center [1048, 53] width 8 height 10
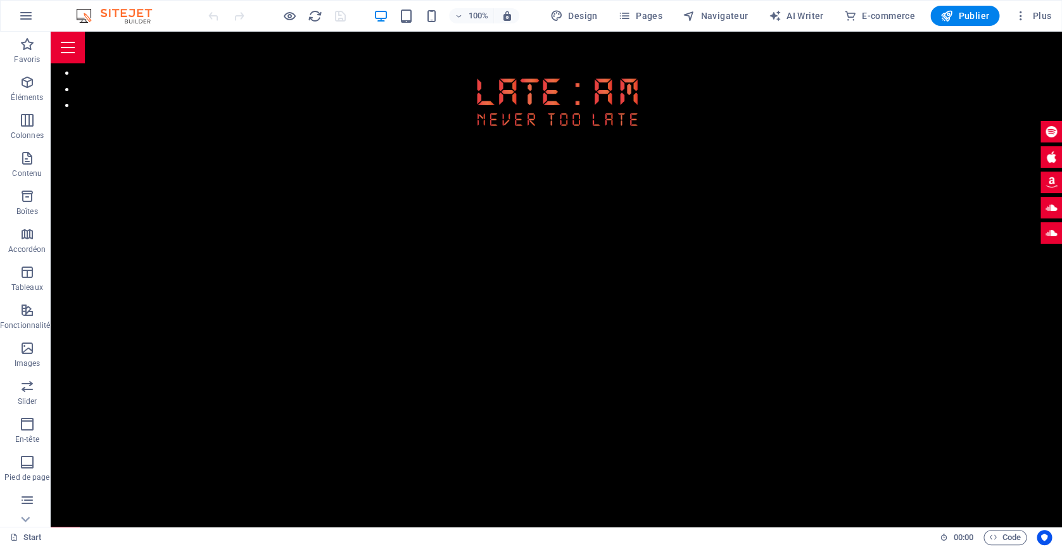
click at [51, 60] on button "button" at bounding box center [51, 60] width 0 height 0
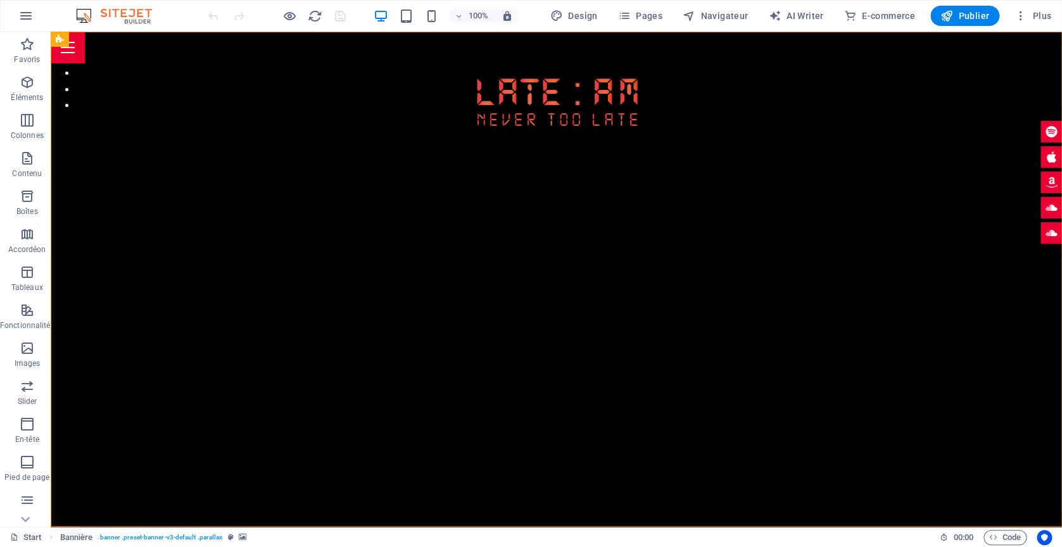
click at [51, 44] on button "button" at bounding box center [51, 44] width 0 height 0
click at [643, 10] on span "Pages" at bounding box center [640, 15] width 44 height 13
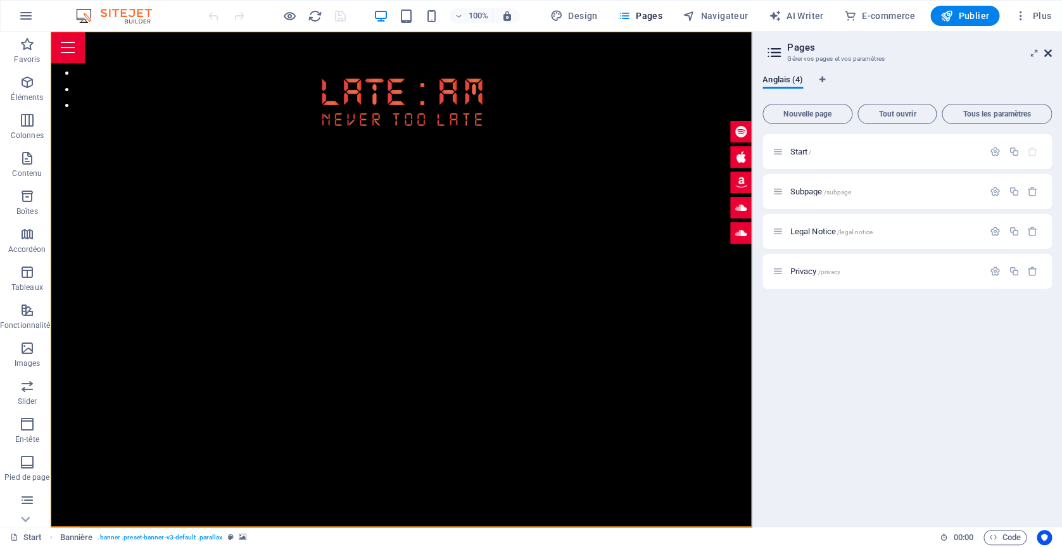
click at [1045, 54] on icon at bounding box center [1048, 53] width 8 height 10
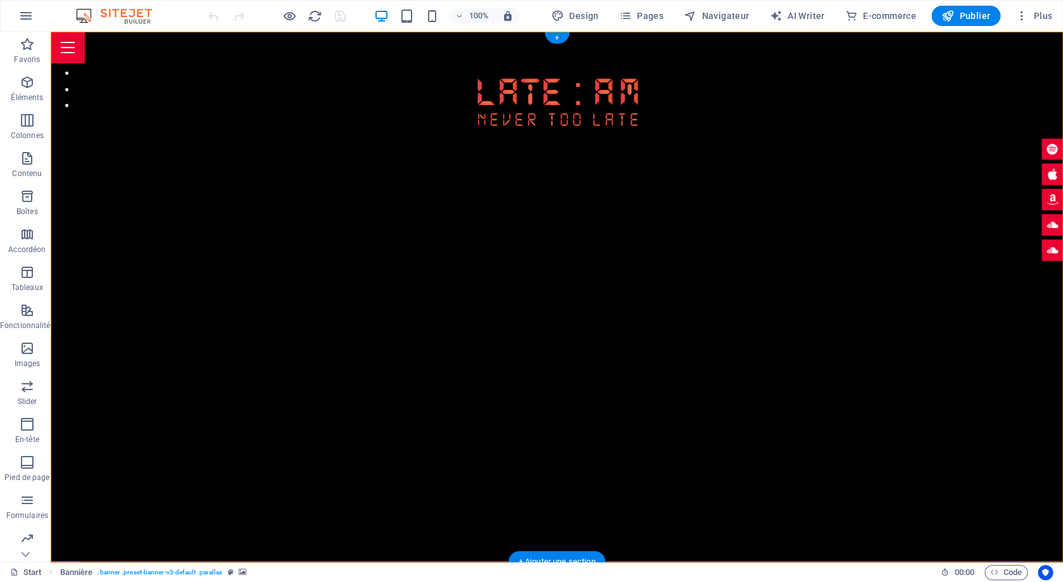
click at [51, 60] on button "button" at bounding box center [51, 60] width 0 height 0
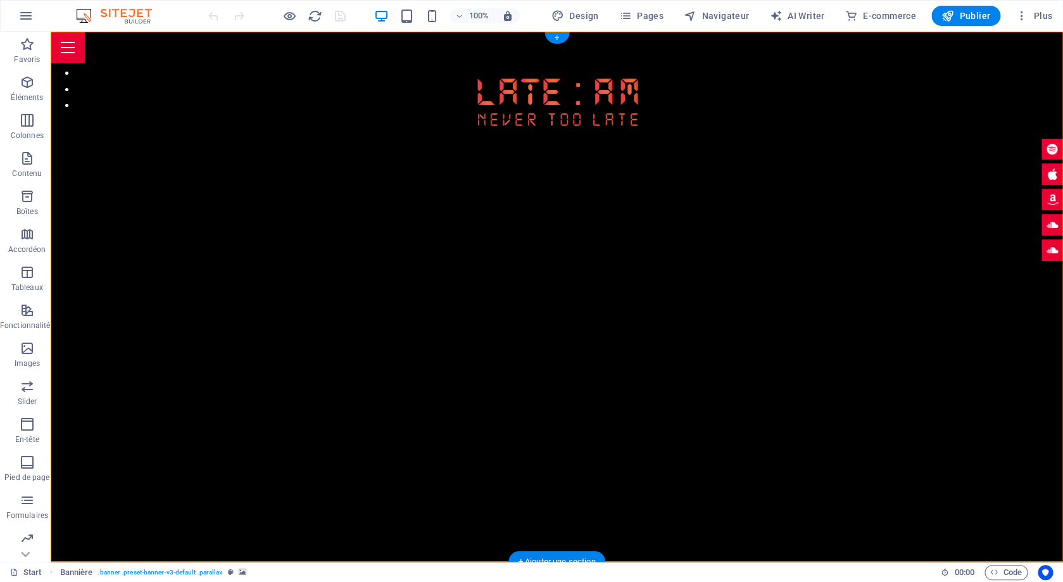
click at [51, 60] on button "button" at bounding box center [51, 60] width 0 height 0
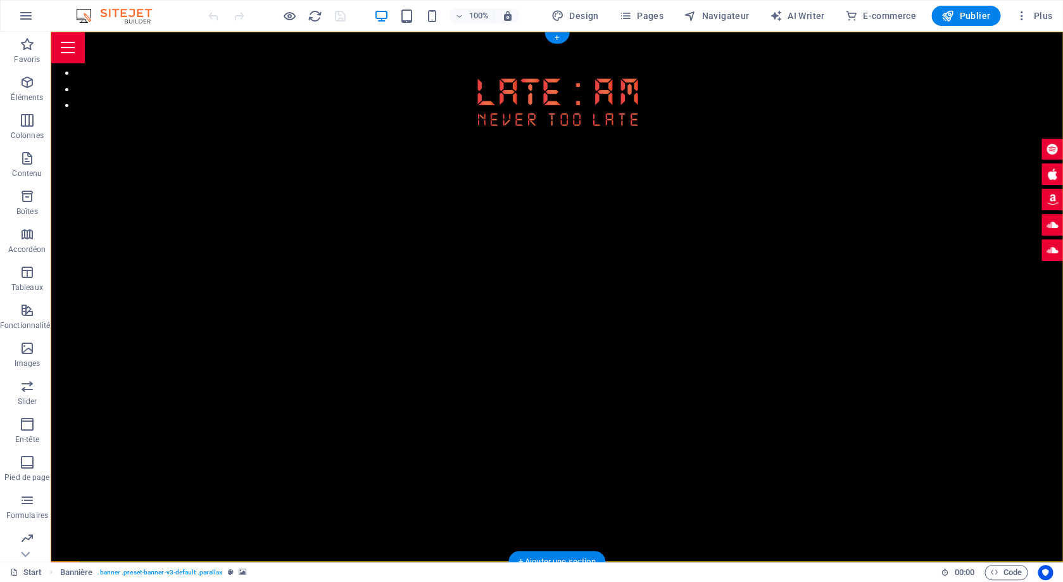
click at [51, 60] on button "button" at bounding box center [51, 60] width 0 height 0
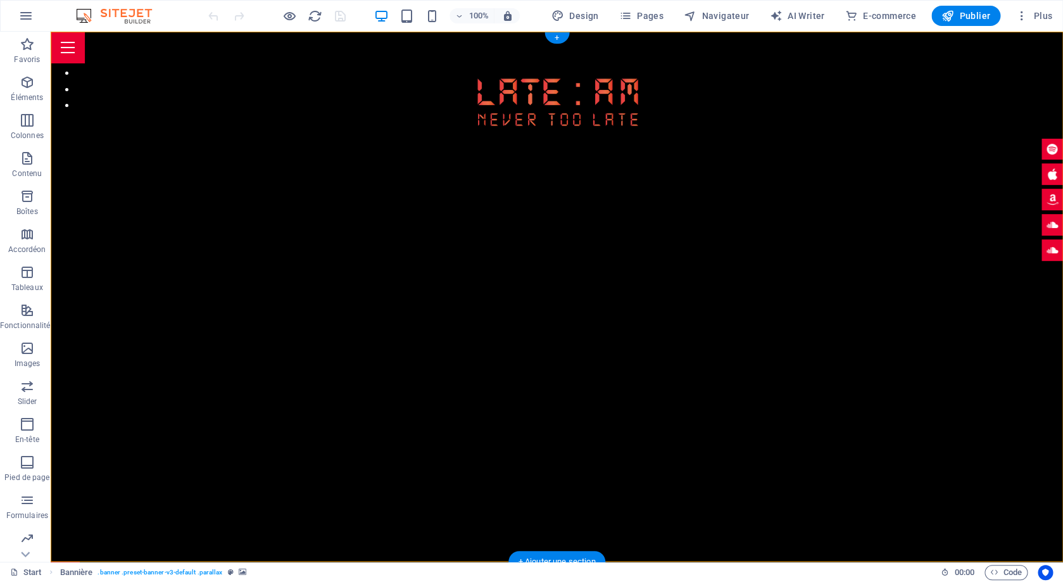
click at [51, 60] on button "button" at bounding box center [51, 60] width 0 height 0
click at [586, 110] on figure at bounding box center [557, 101] width 1012 height 76
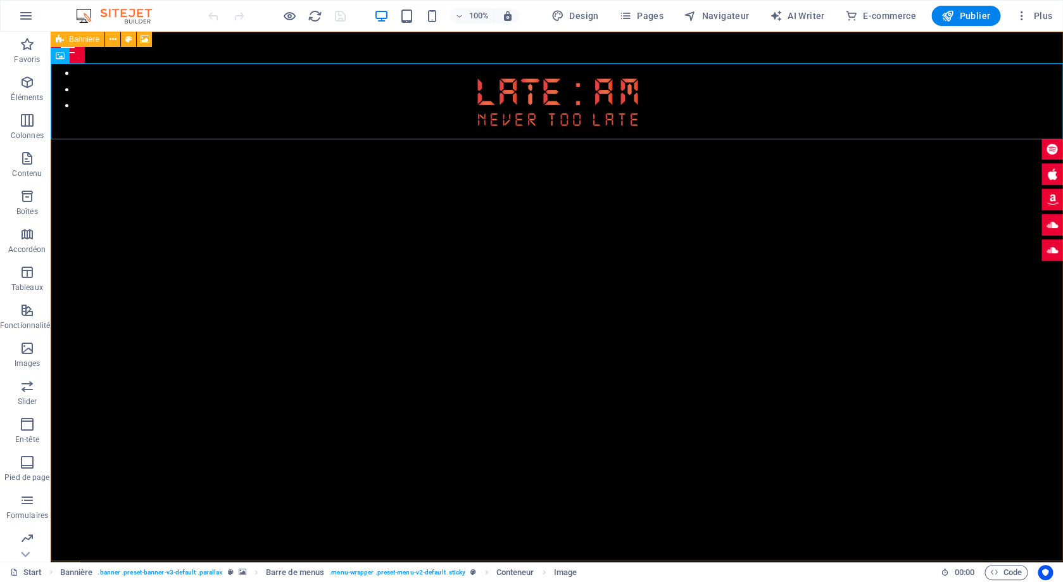
click at [63, 41] on icon at bounding box center [60, 39] width 8 height 15
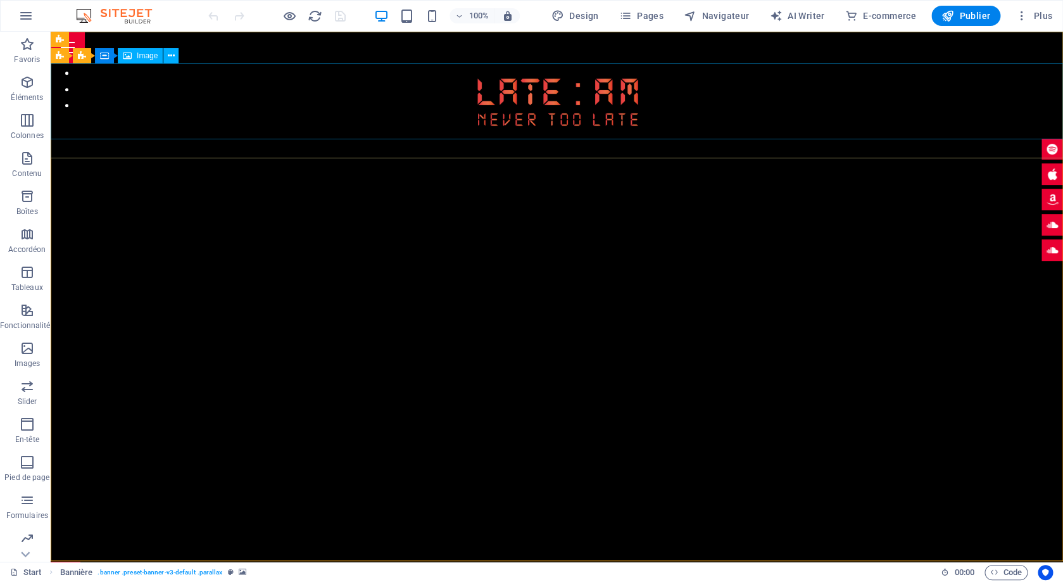
click at [151, 60] on span "Image" at bounding box center [147, 56] width 21 height 8
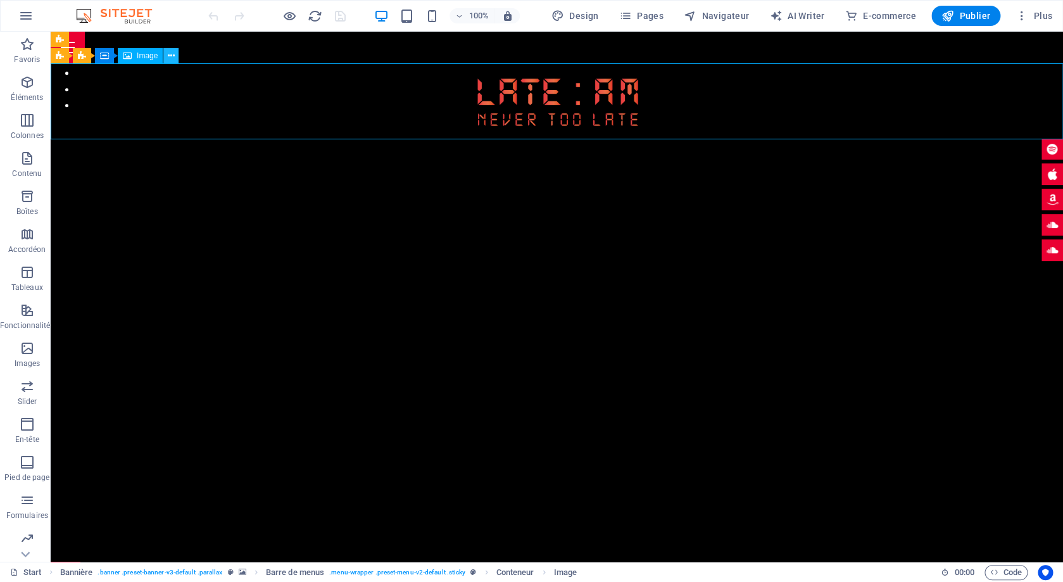
click at [167, 57] on button at bounding box center [170, 55] width 15 height 15
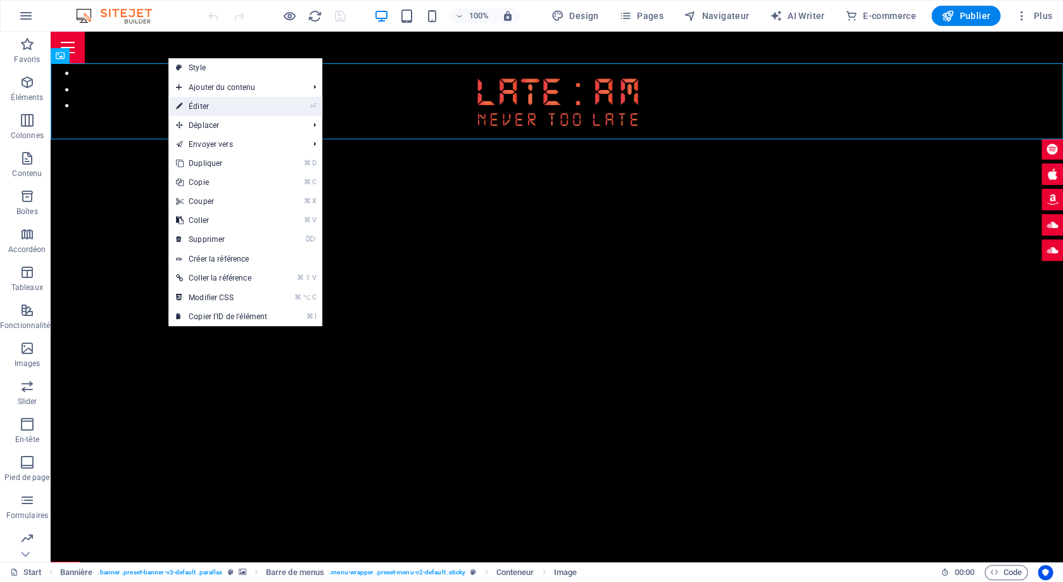
click at [182, 106] on icon at bounding box center [179, 106] width 6 height 19
select select "px"
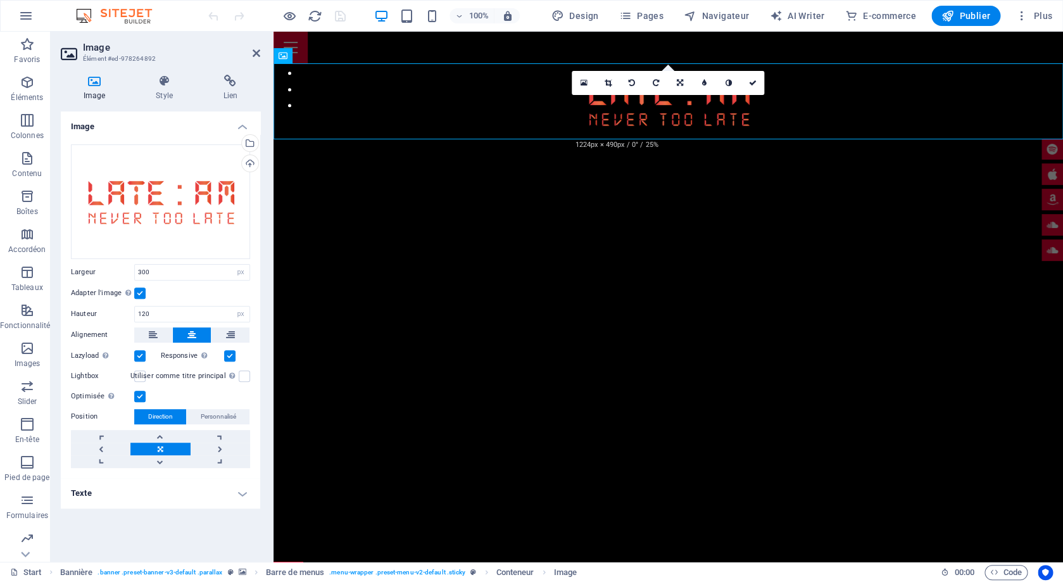
click at [260, 49] on aside "Image Élément #ed-978264892 Image Style Lien Image Glissez les fichiers ici, cl…" at bounding box center [162, 297] width 223 height 530
click at [258, 51] on icon at bounding box center [257, 53] width 8 height 10
